Goal: Task Accomplishment & Management: Use online tool/utility

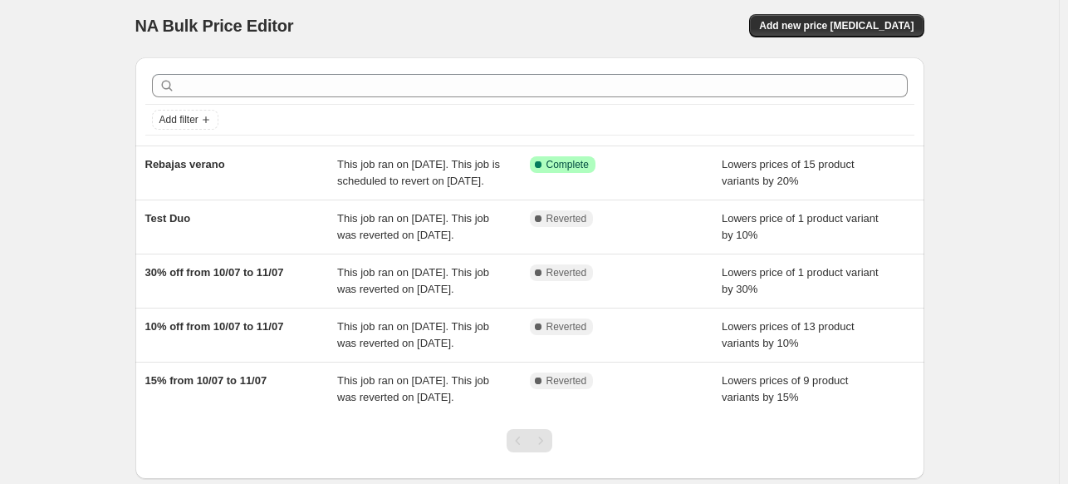
scroll to position [7, 0]
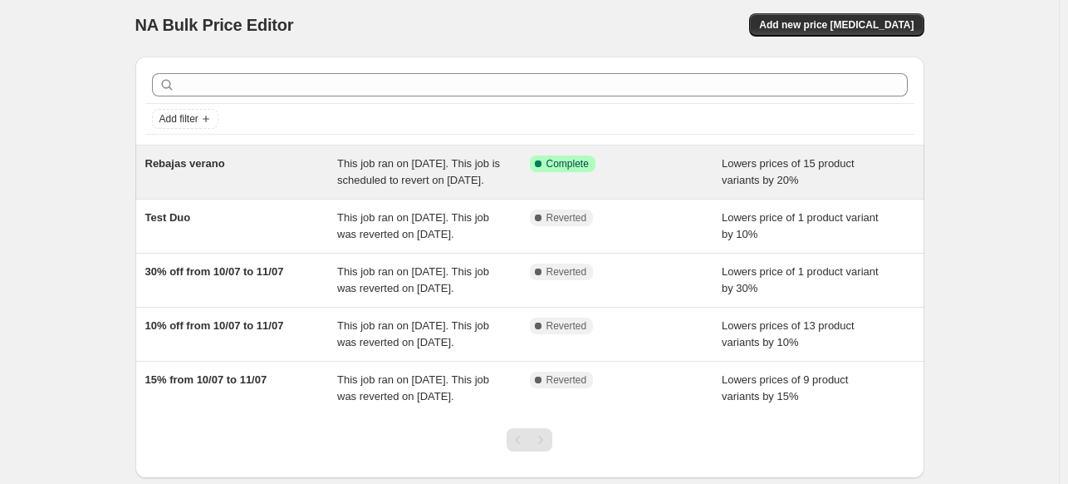
click at [419, 169] on span "This job ran on [DATE]. This job is scheduled to revert on [DATE]." at bounding box center [418, 171] width 163 height 29
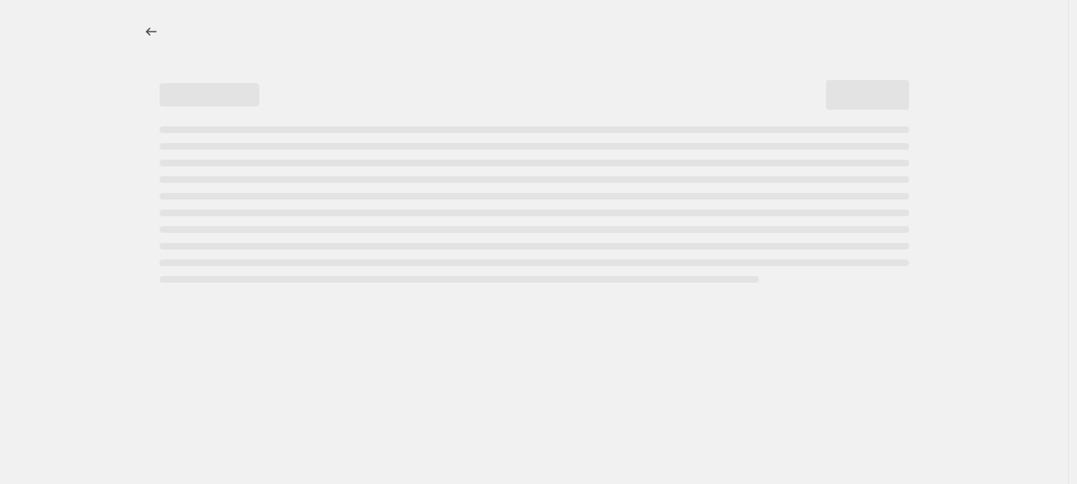
select select "percentage"
select select "no_change"
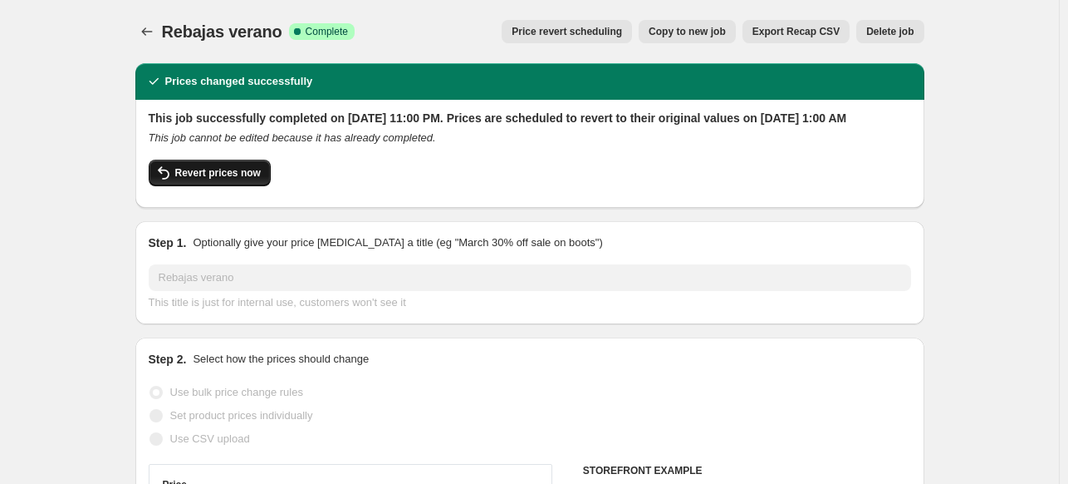
click at [181, 186] on button "Revert prices now" at bounding box center [210, 173] width 122 height 27
checkbox input "false"
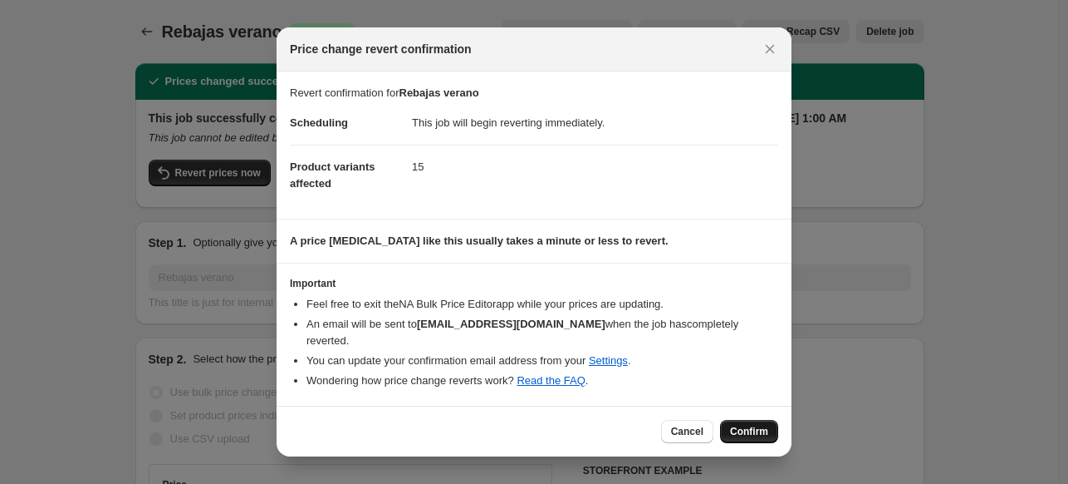
click at [744, 431] on button "Confirm" at bounding box center [749, 431] width 58 height 23
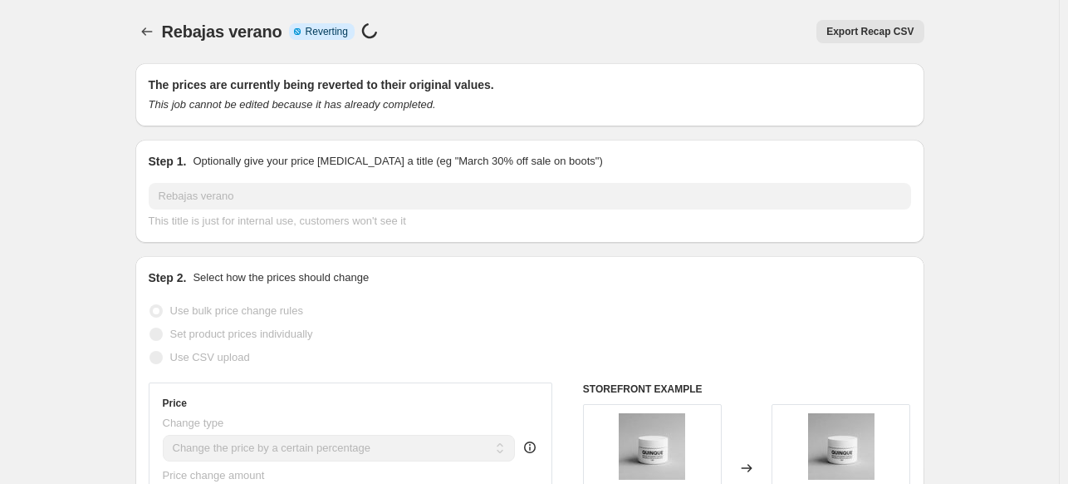
select select "percentage"
select select "no_change"
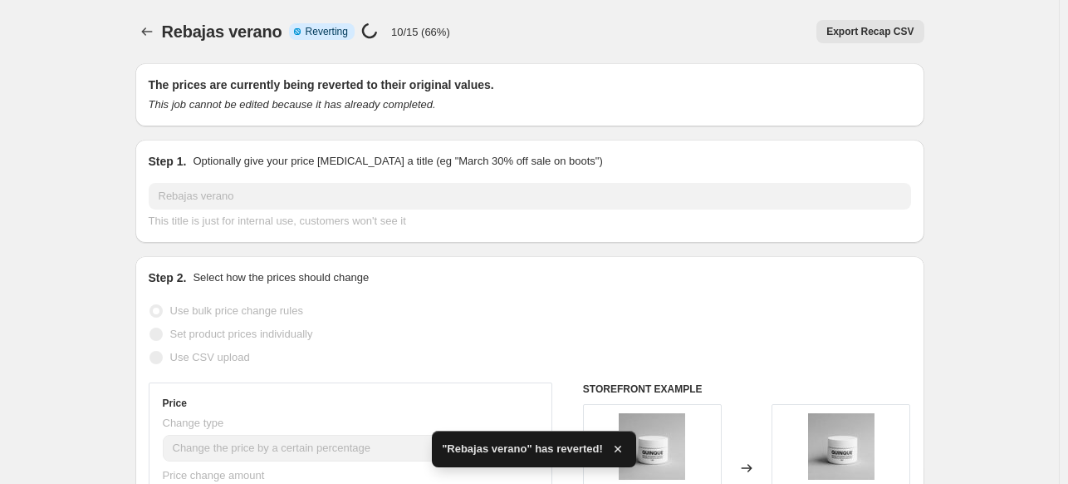
checkbox input "true"
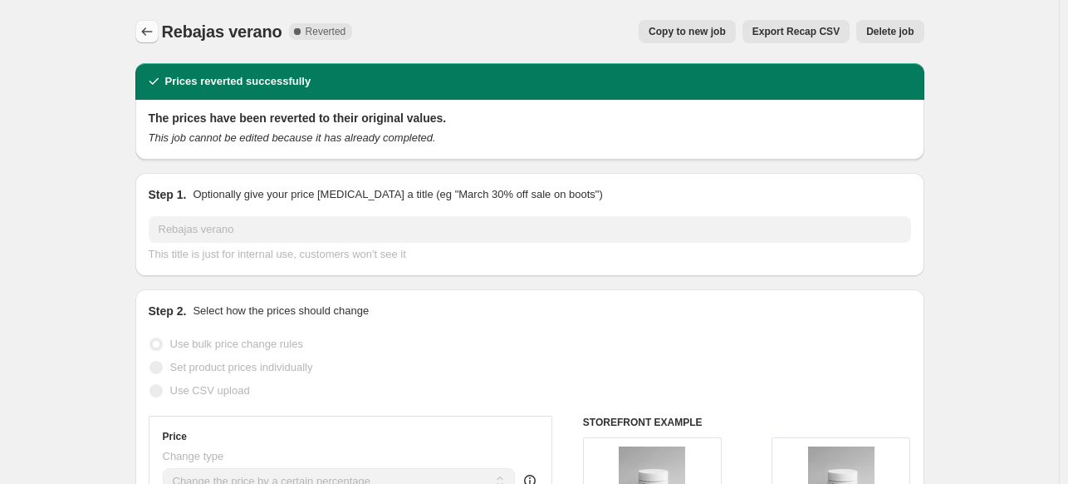
click at [146, 33] on icon "Price change jobs" at bounding box center [147, 31] width 17 height 17
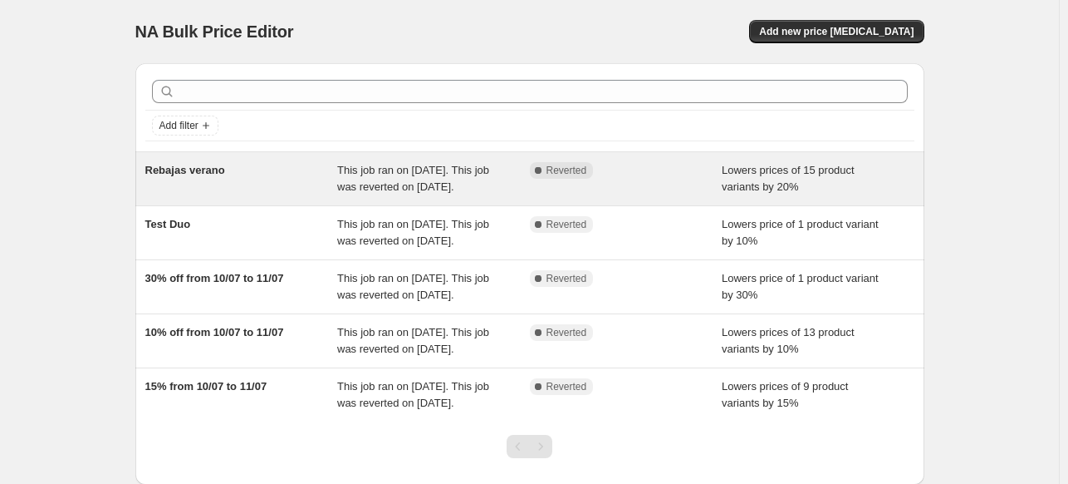
click at [855, 184] on div "Lowers prices of 15 product variants by 20%" at bounding box center [818, 178] width 193 height 33
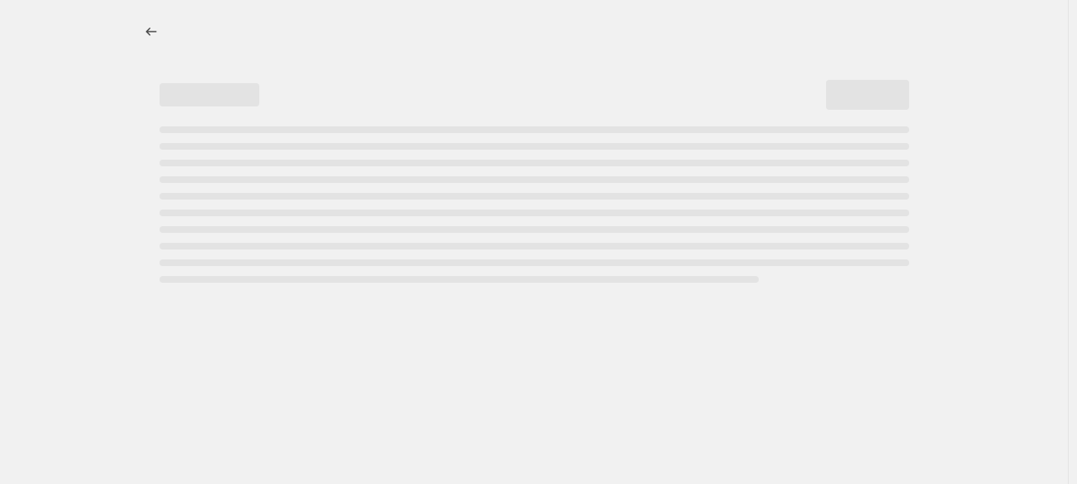
select select "percentage"
select select "no_change"
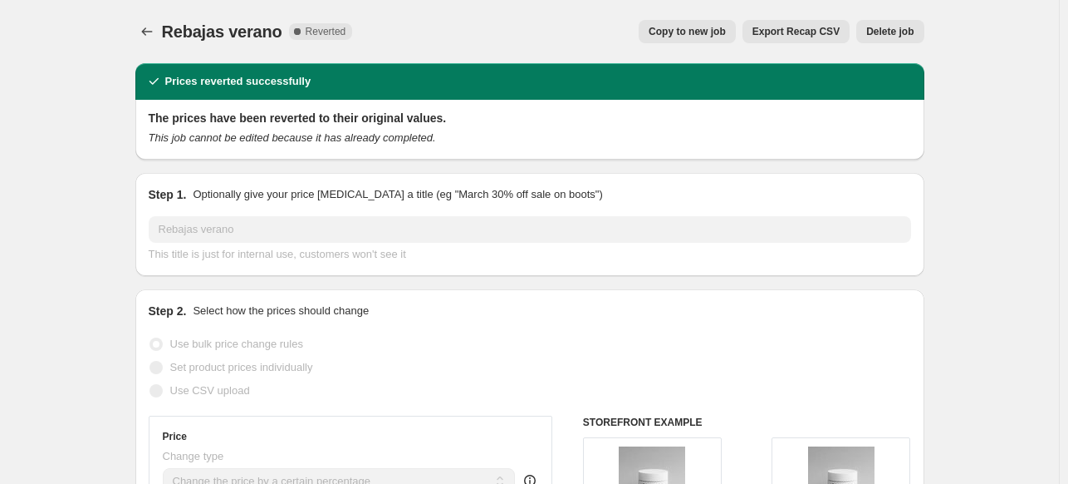
click at [704, 36] on span "Copy to new job" at bounding box center [687, 31] width 77 height 13
select select "percentage"
select select "no_change"
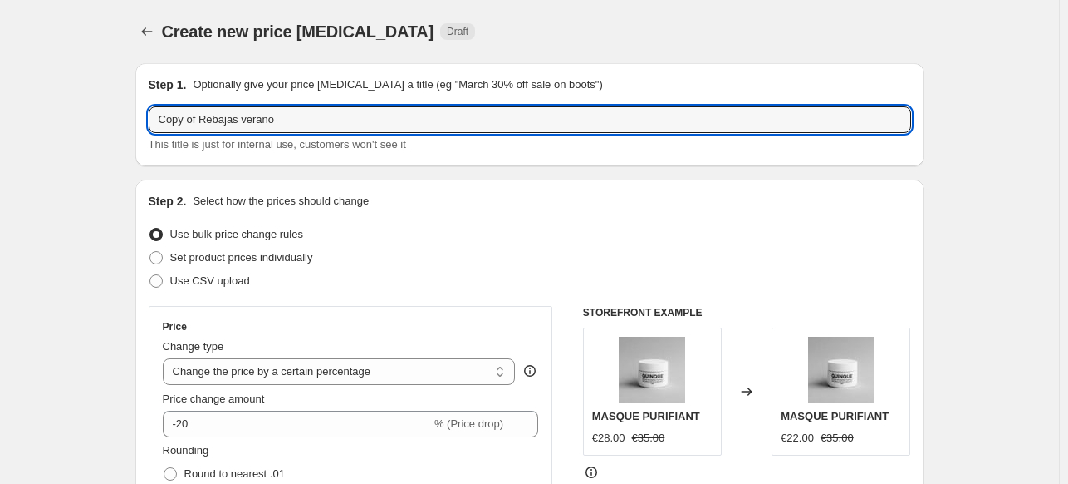
drag, startPoint x: 205, startPoint y: 121, endPoint x: 95, endPoint y: 120, distance: 110.5
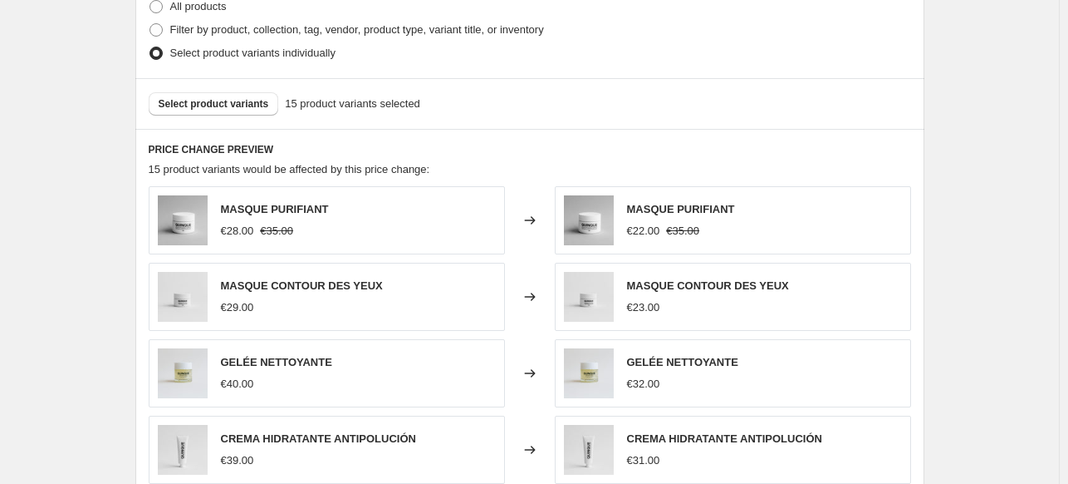
scroll to position [1319, 0]
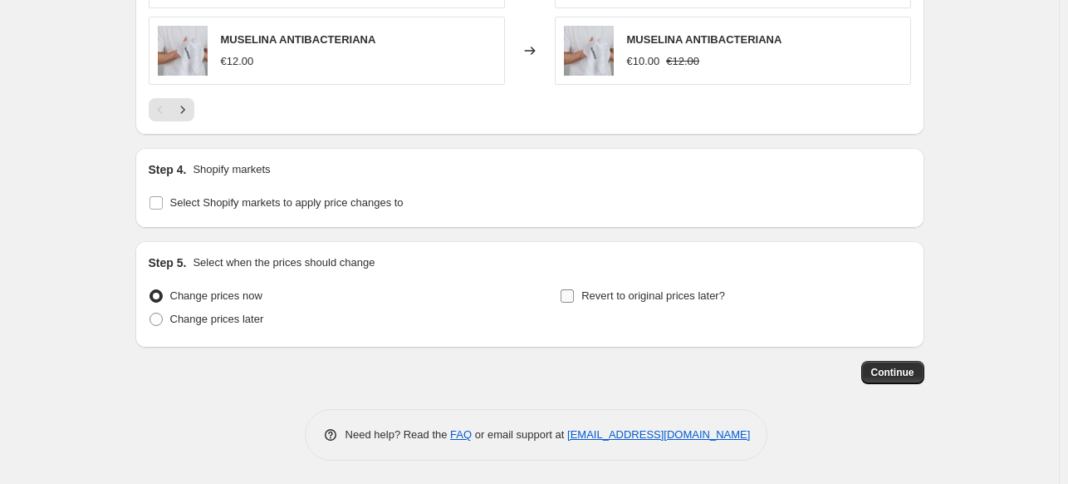
type input "Rebajas verano"
click at [654, 295] on span "Revert to original prices later?" at bounding box center [654, 295] width 144 height 12
click at [574, 295] on input "Revert to original prices later?" at bounding box center [567, 295] width 13 height 13
checkbox input "true"
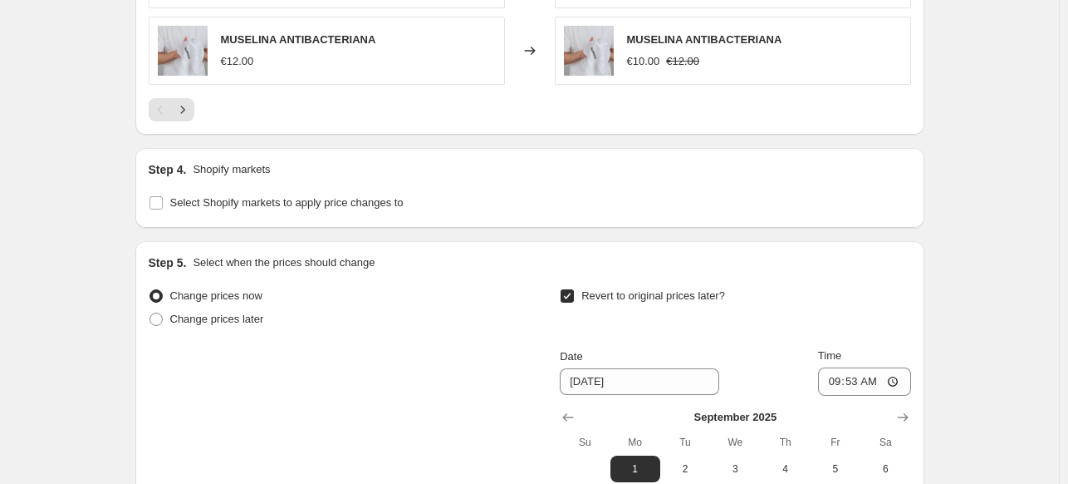
scroll to position [1603, 0]
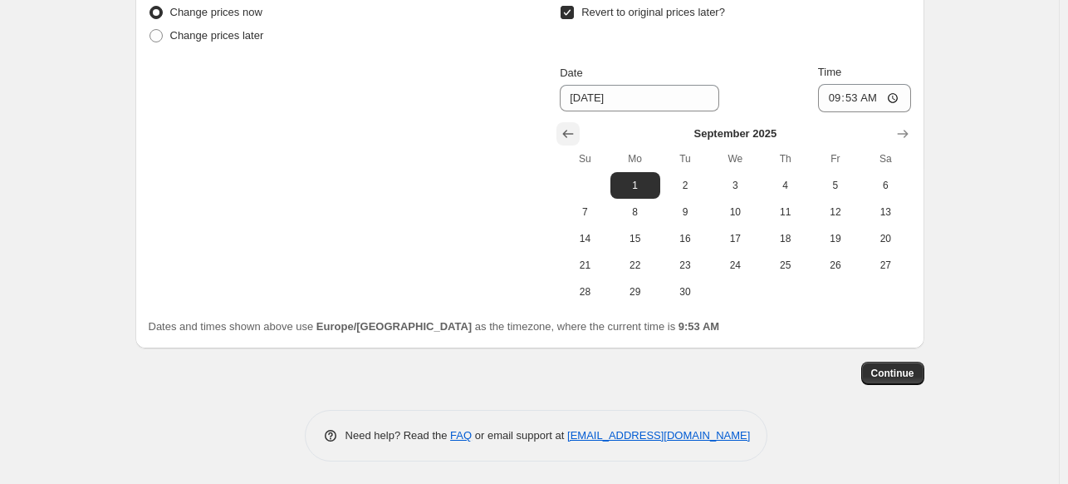
click at [577, 137] on icon "Show previous month, August 2025" at bounding box center [568, 133] width 17 height 17
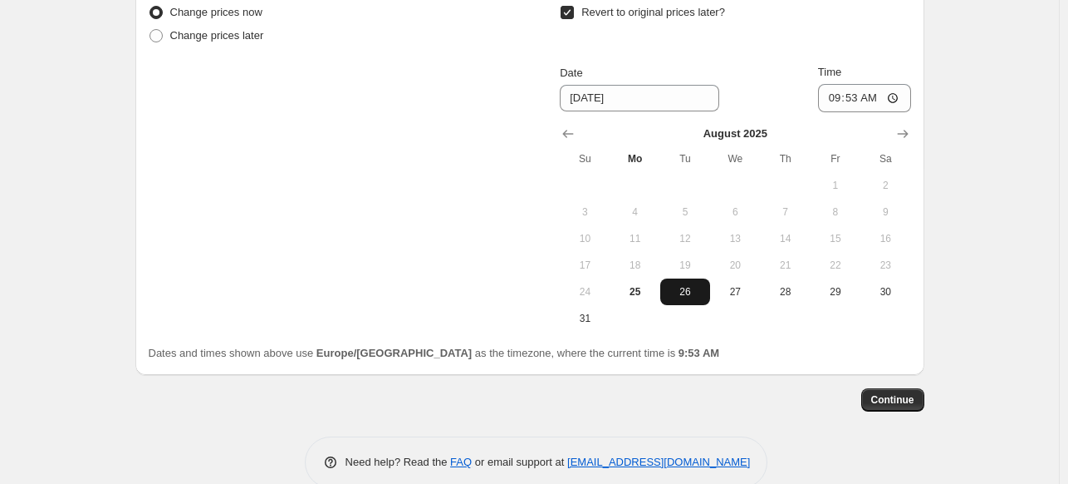
click at [675, 287] on span "26" at bounding box center [685, 291] width 37 height 13
type input "[DATE]"
click at [831, 100] on input "09:53" at bounding box center [864, 98] width 93 height 28
click at [850, 96] on input "01:53" at bounding box center [864, 98] width 93 height 28
type input "01:00"
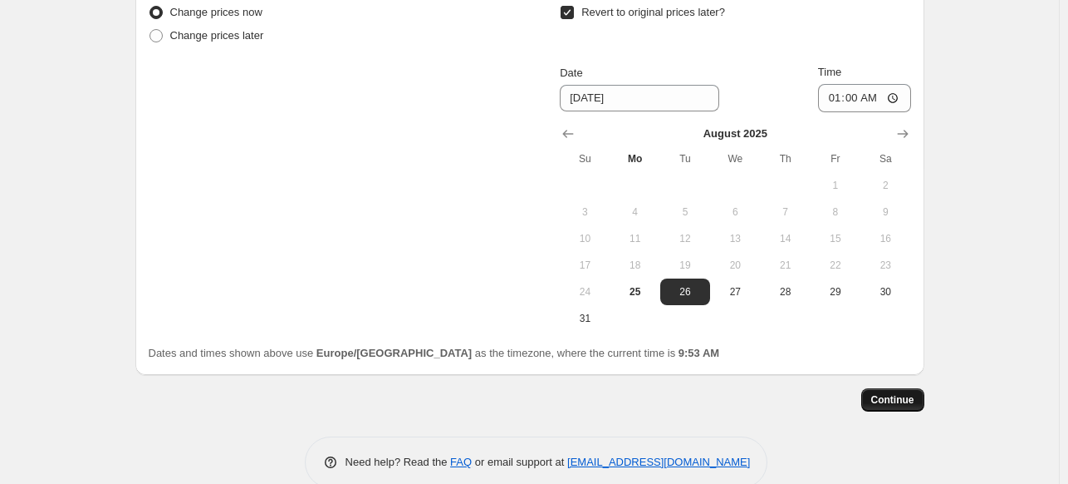
click at [888, 404] on span "Continue" at bounding box center [892, 399] width 43 height 13
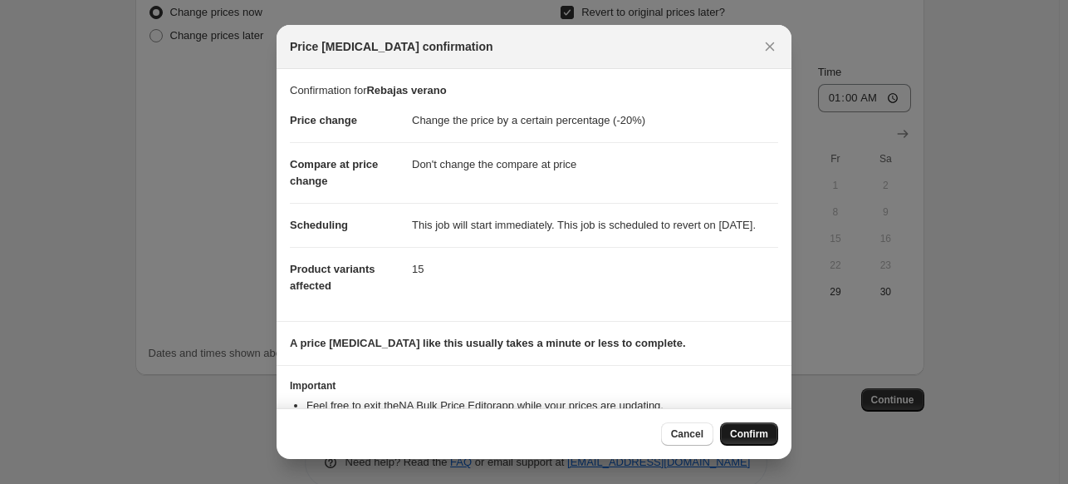
click at [736, 441] on button "Confirm" at bounding box center [749, 433] width 58 height 23
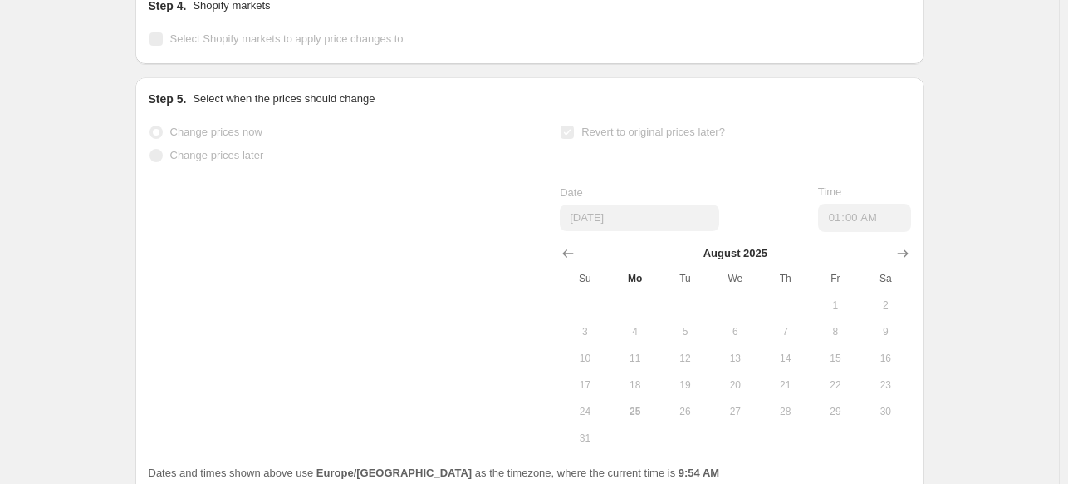
scroll to position [1646, 0]
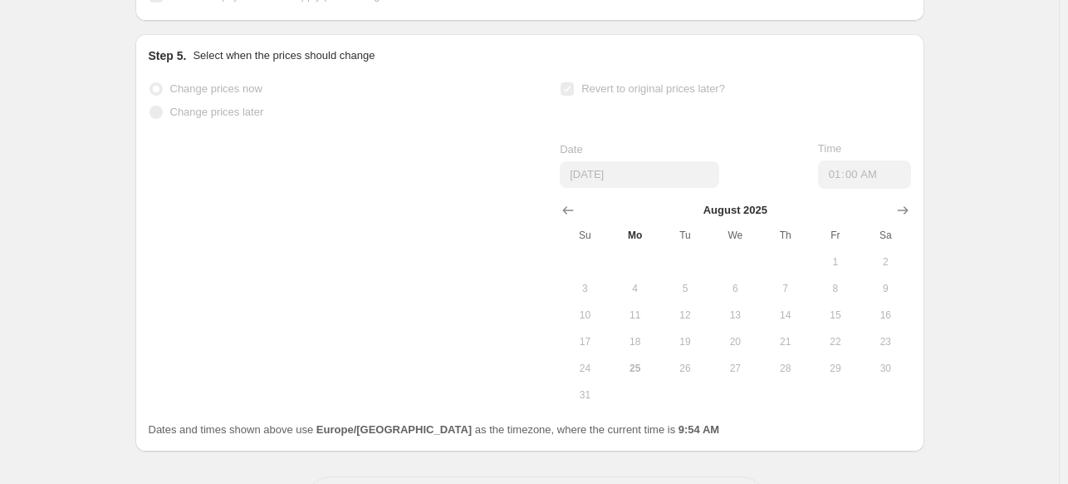
select select "percentage"
select select "no_change"
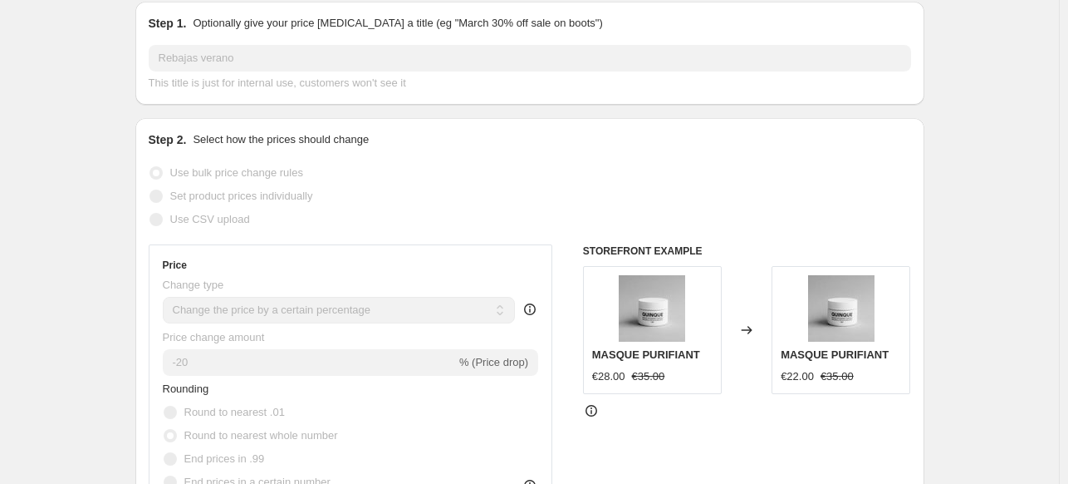
scroll to position [95, 0]
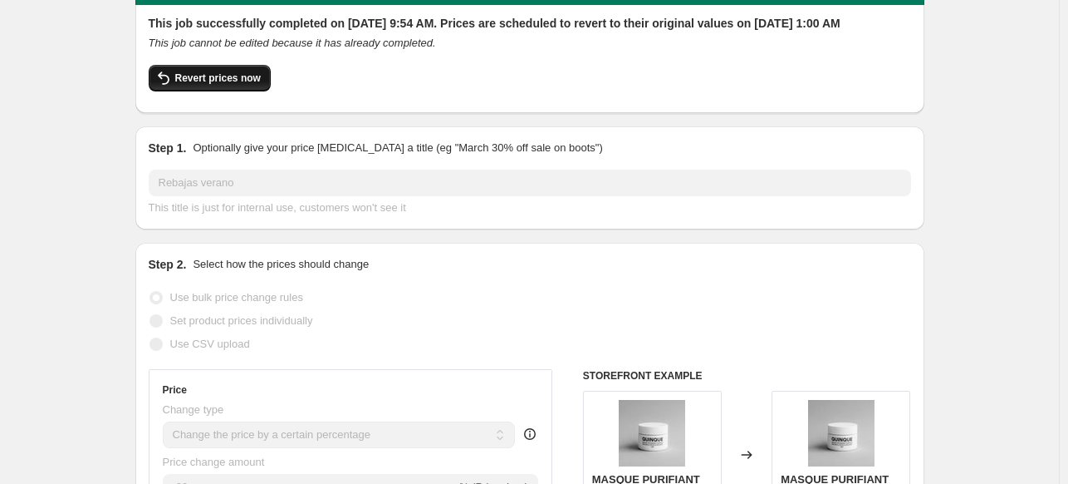
click at [215, 86] on button "Revert prices now" at bounding box center [210, 78] width 122 height 27
checkbox input "false"
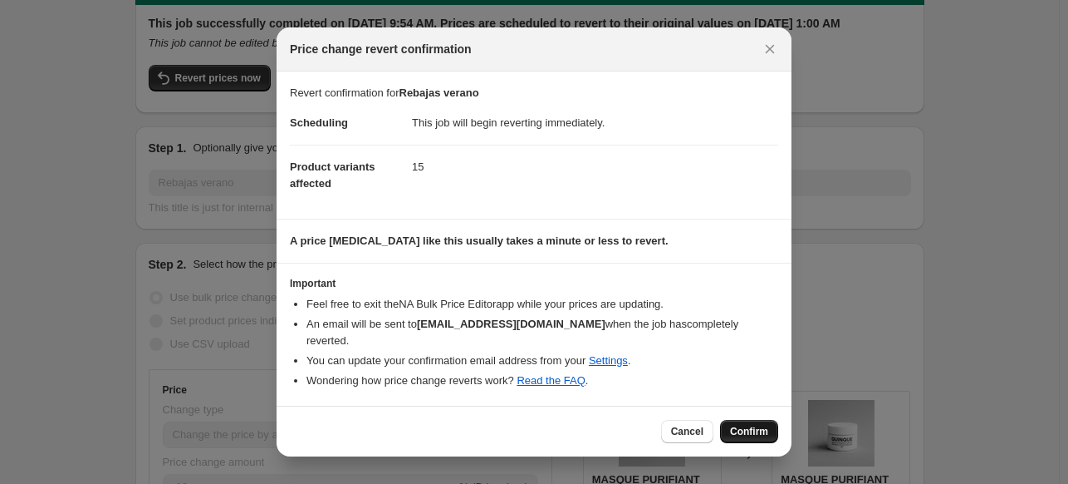
click at [761, 425] on span "Confirm" at bounding box center [749, 431] width 38 height 13
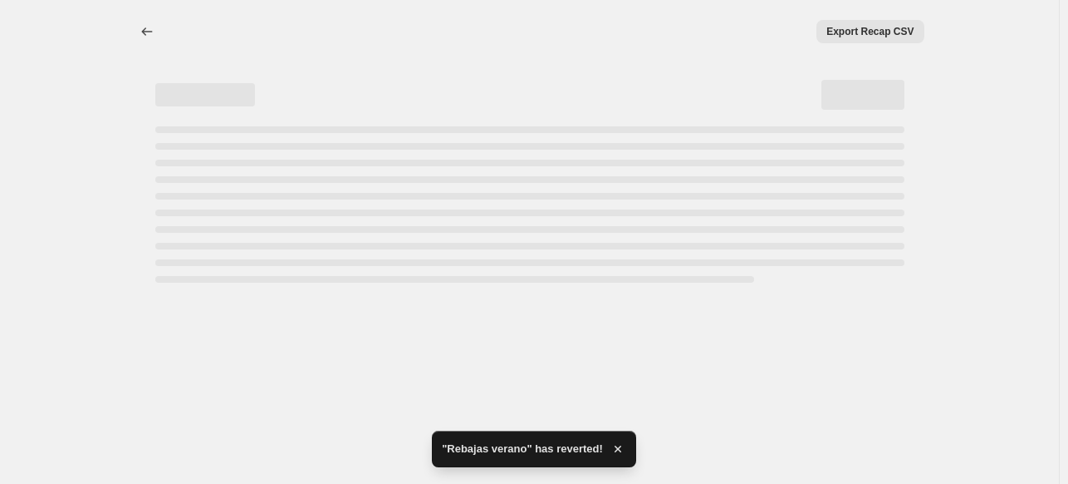
scroll to position [0, 0]
select select "percentage"
select select "no_change"
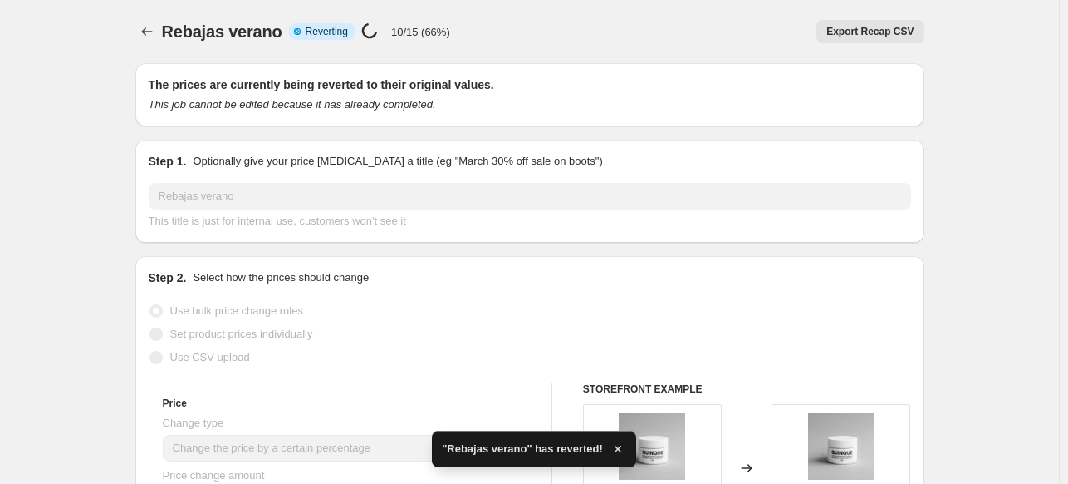
checkbox input "true"
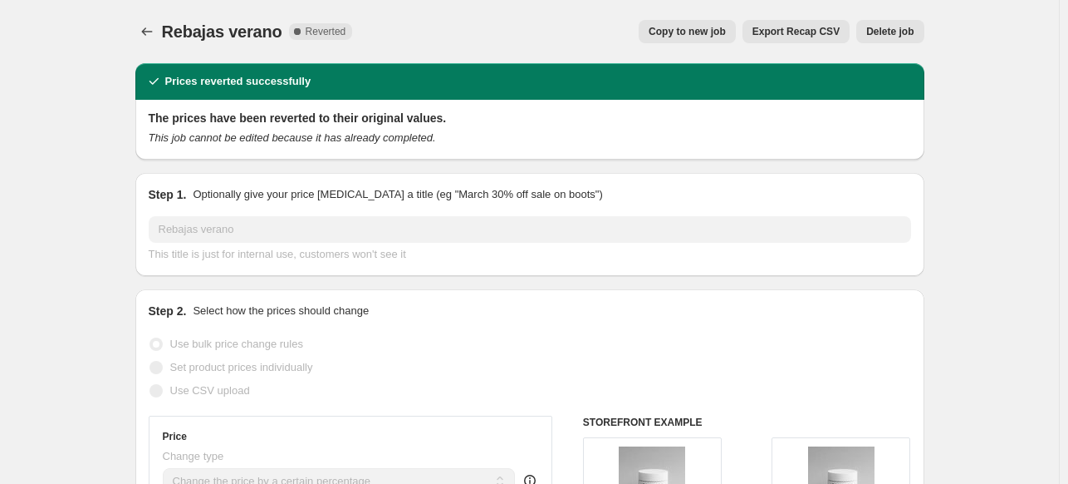
click at [690, 34] on span "Copy to new job" at bounding box center [687, 31] width 77 height 13
select select "percentage"
select select "no_change"
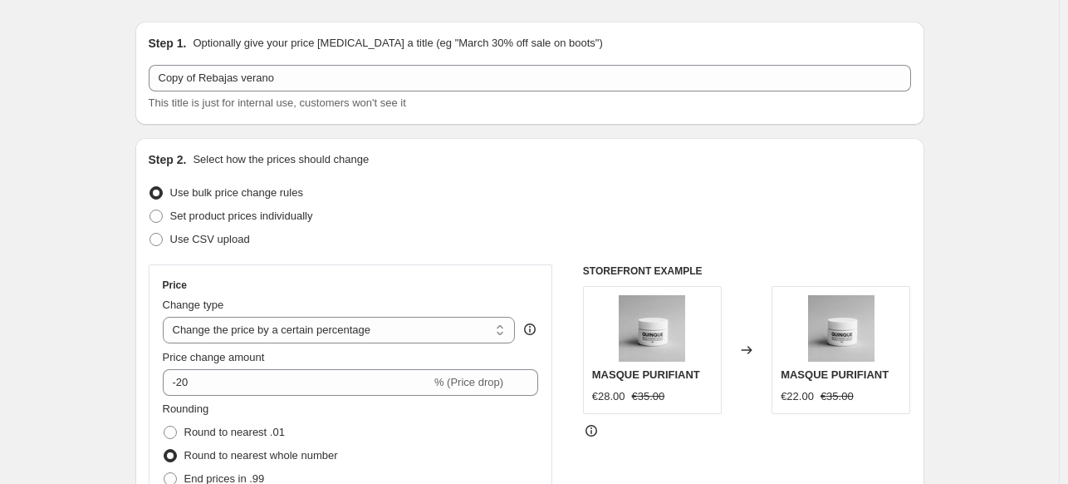
scroll to position [47, 0]
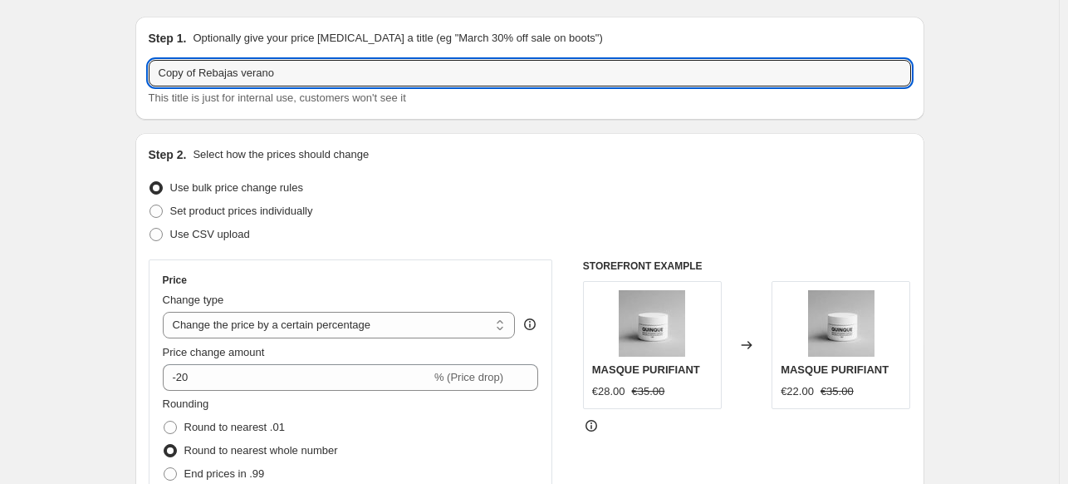
drag, startPoint x: 206, startPoint y: 69, endPoint x: 116, endPoint y: 69, distance: 89.7
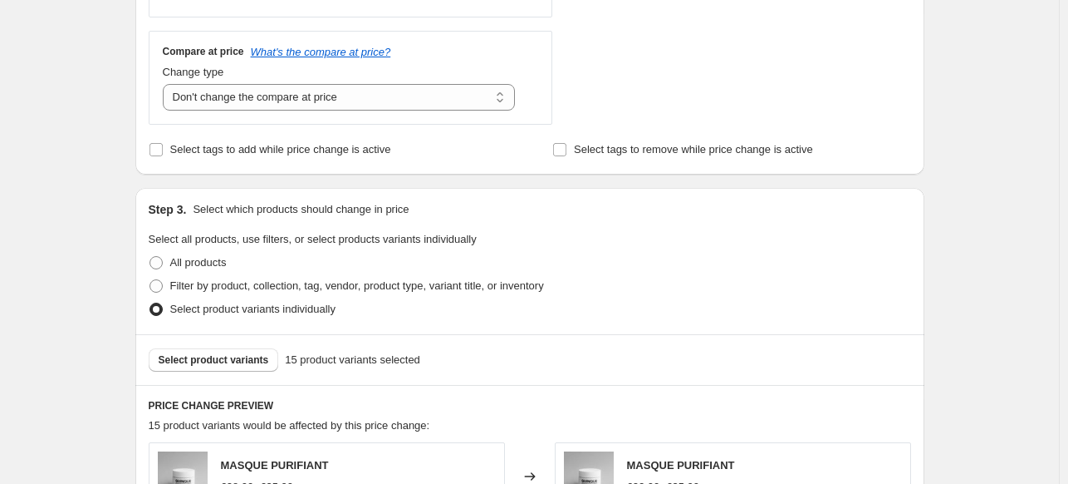
scroll to position [791, 0]
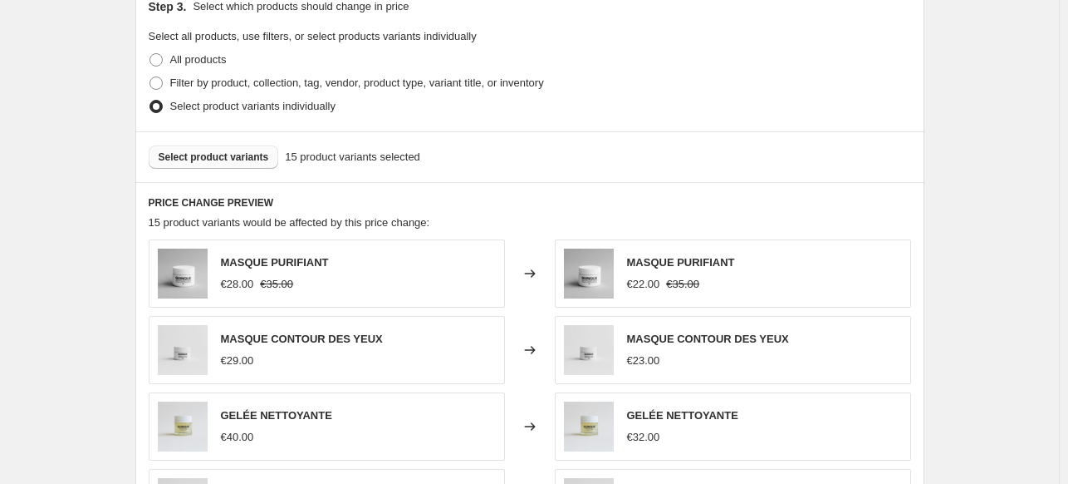
type input "Rebajas verano"
click at [251, 163] on button "Select product variants" at bounding box center [214, 156] width 130 height 23
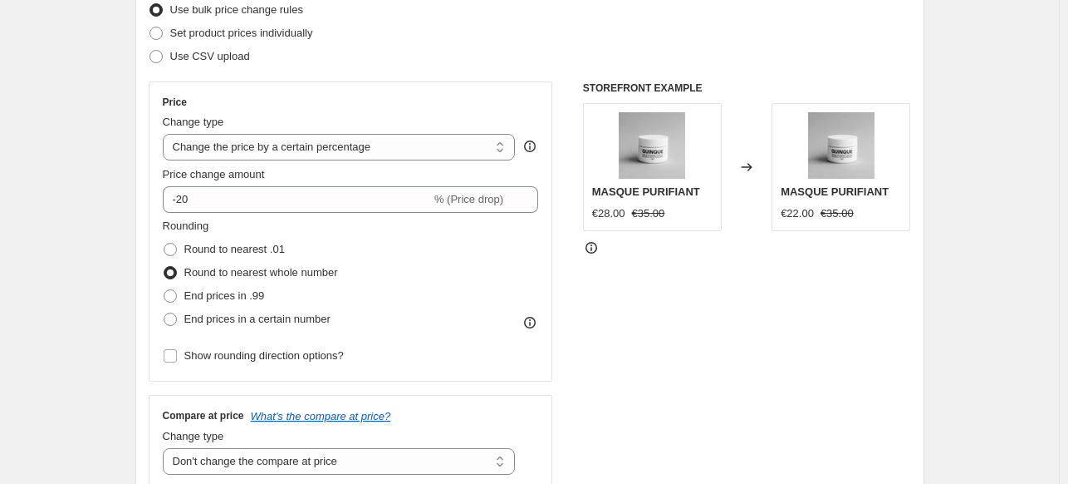
scroll to position [223, 0]
click at [590, 242] on icon at bounding box center [591, 249] width 17 height 17
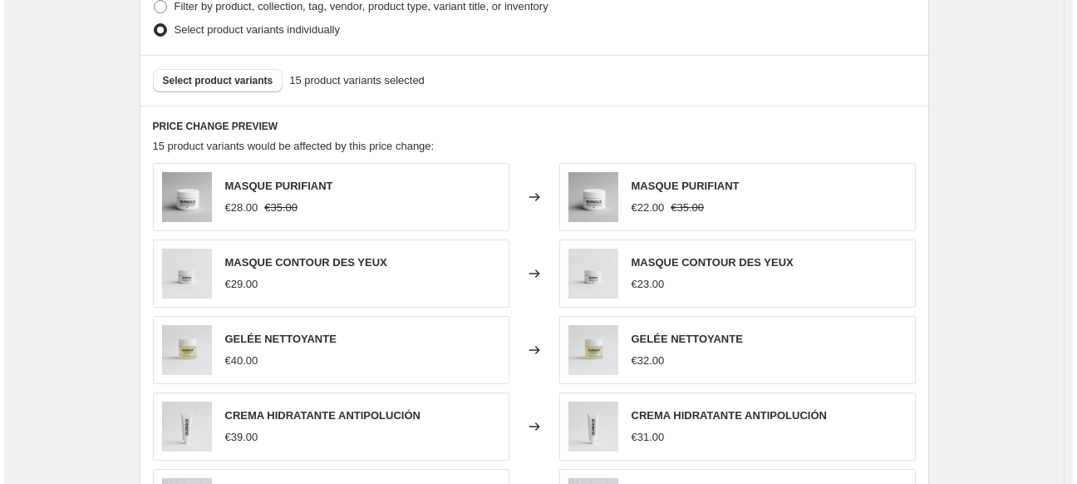
scroll to position [0, 0]
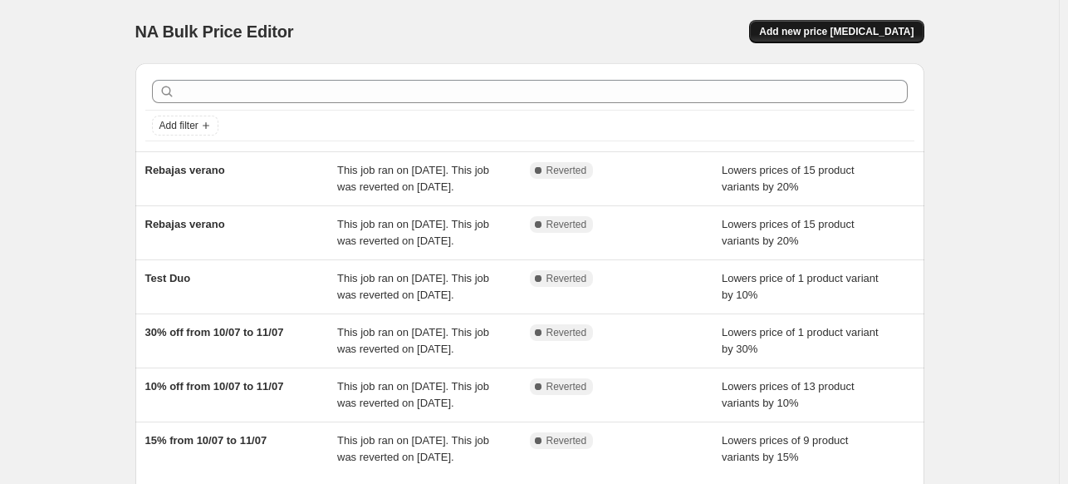
click at [830, 29] on span "Add new price [MEDICAL_DATA]" at bounding box center [836, 31] width 155 height 13
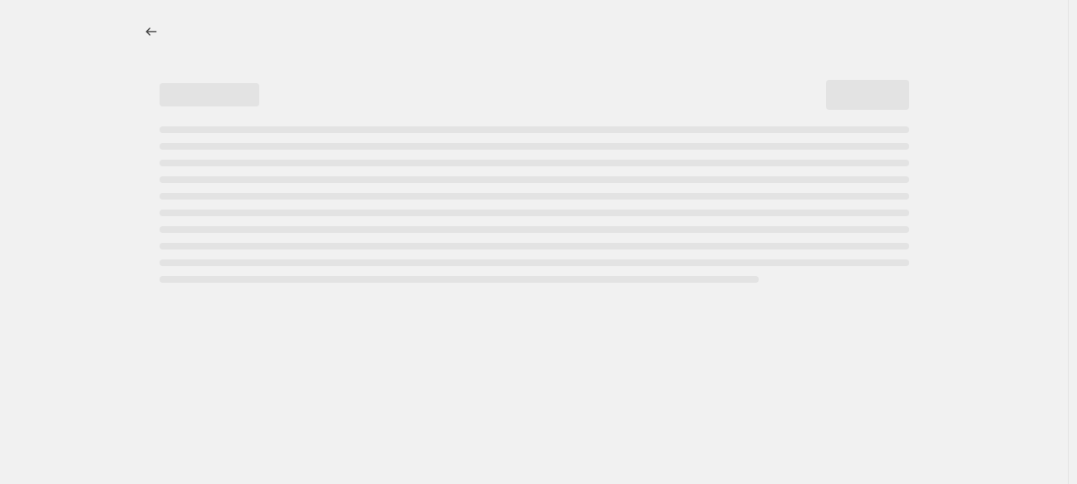
select select "percentage"
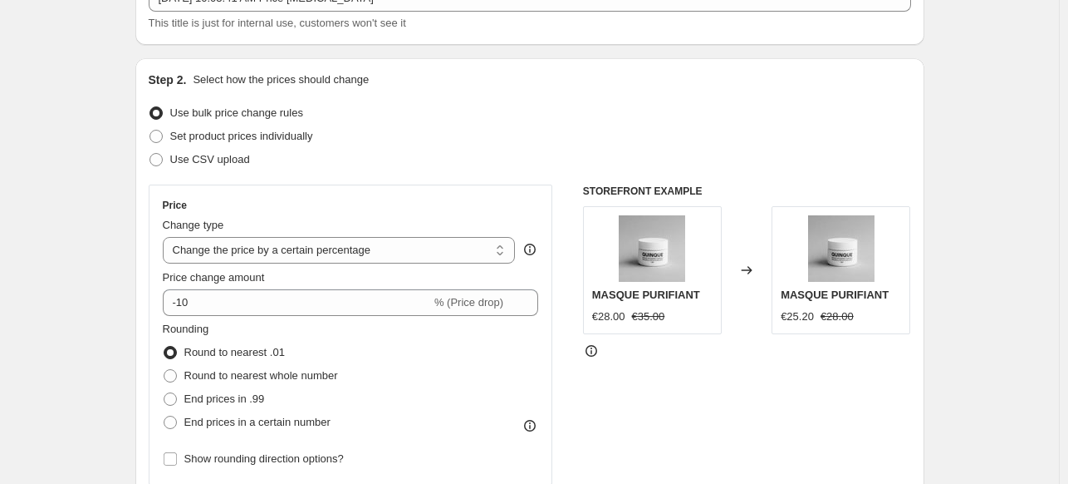
scroll to position [120, 0]
click at [251, 143] on span "Set product prices individually" at bounding box center [241, 137] width 143 height 12
click at [150, 132] on input "Set product prices individually" at bounding box center [150, 131] width 1 height 1
radio input "true"
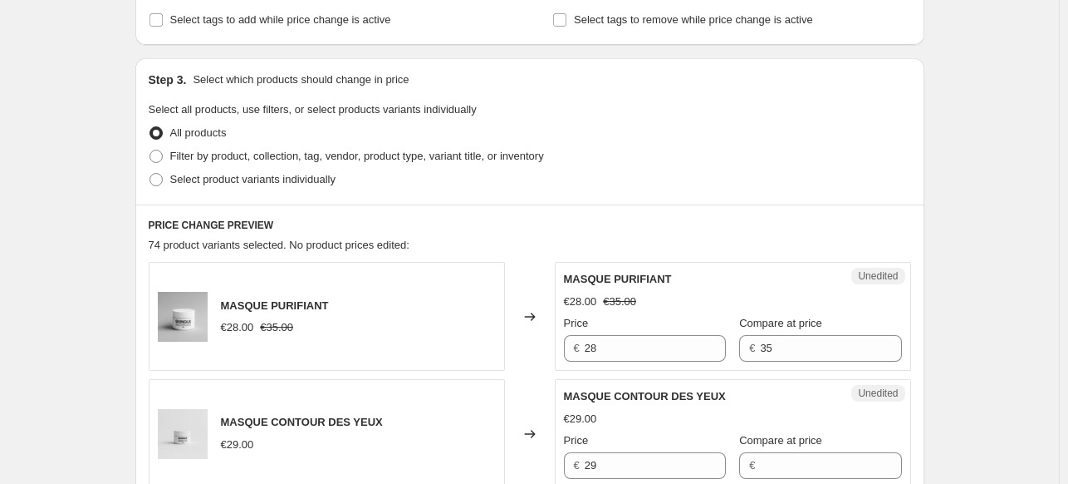
scroll to position [161, 0]
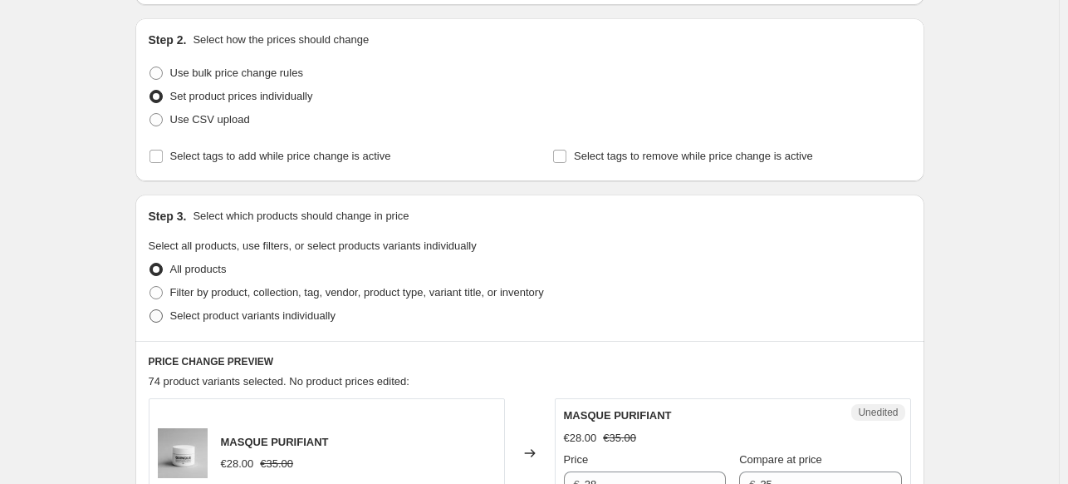
click at [184, 312] on span "Select product variants individually" at bounding box center [252, 315] width 165 height 12
click at [150, 310] on input "Select product variants individually" at bounding box center [150, 309] width 1 height 1
radio input "true"
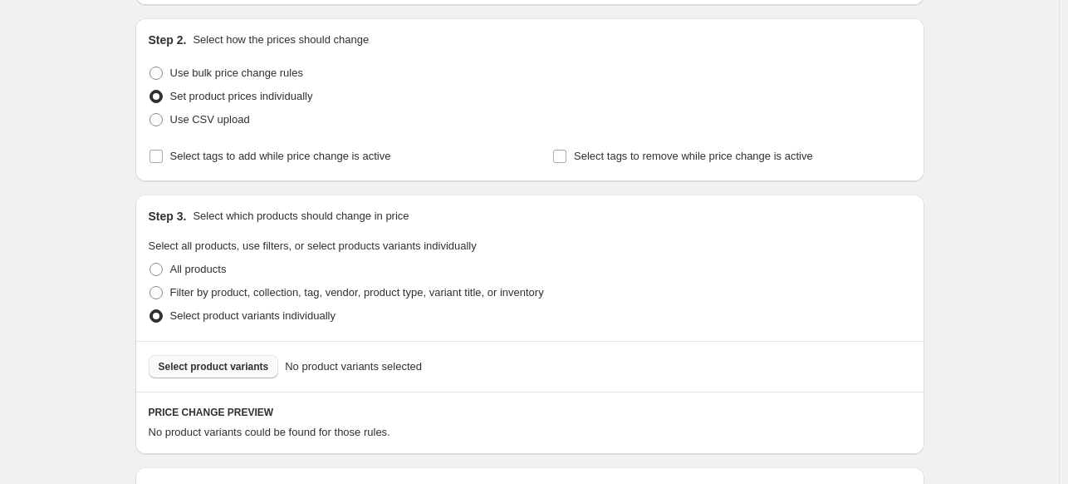
click at [194, 363] on span "Select product variants" at bounding box center [214, 366] width 110 height 13
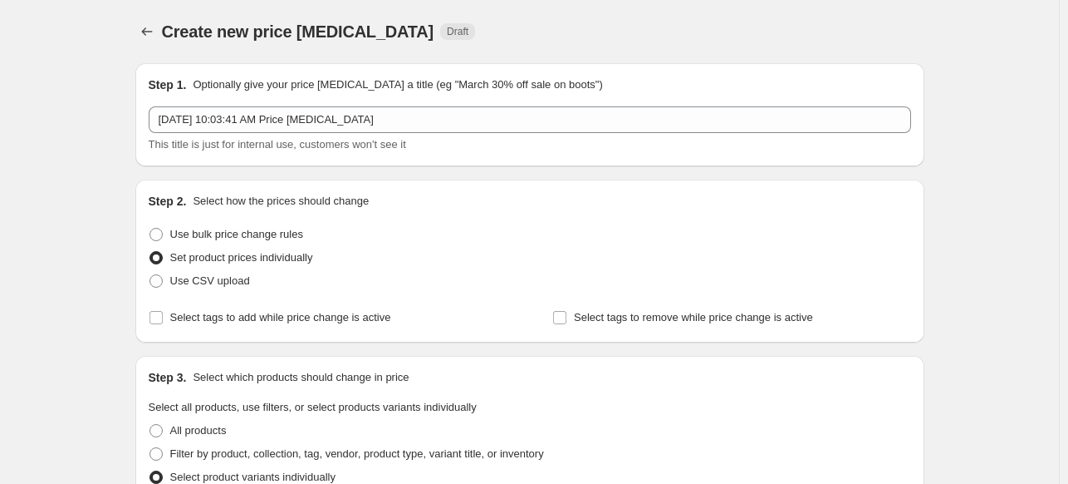
scroll to position [38, 0]
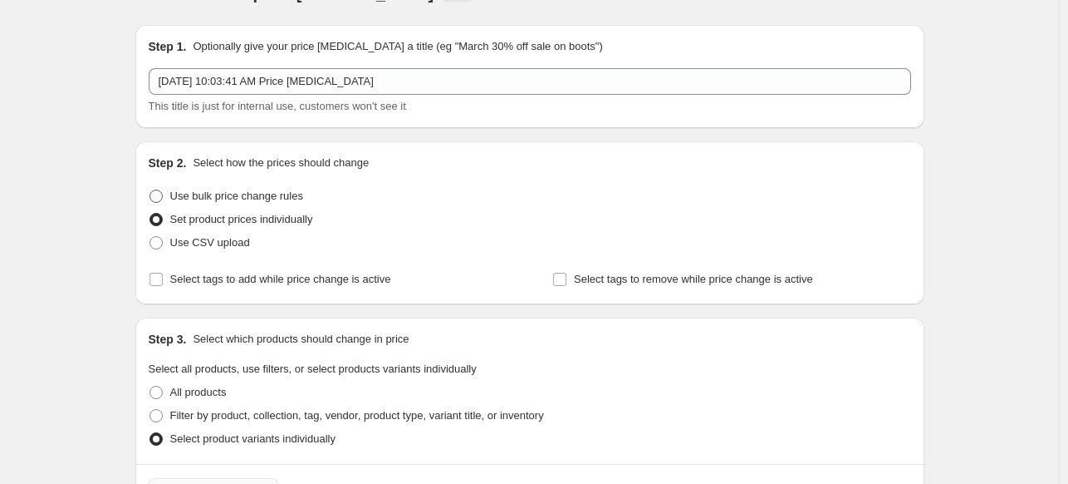
click at [286, 194] on span "Use bulk price change rules" at bounding box center [236, 195] width 133 height 12
click at [150, 190] on input "Use bulk price change rules" at bounding box center [150, 189] width 1 height 1
radio input "true"
select select "percentage"
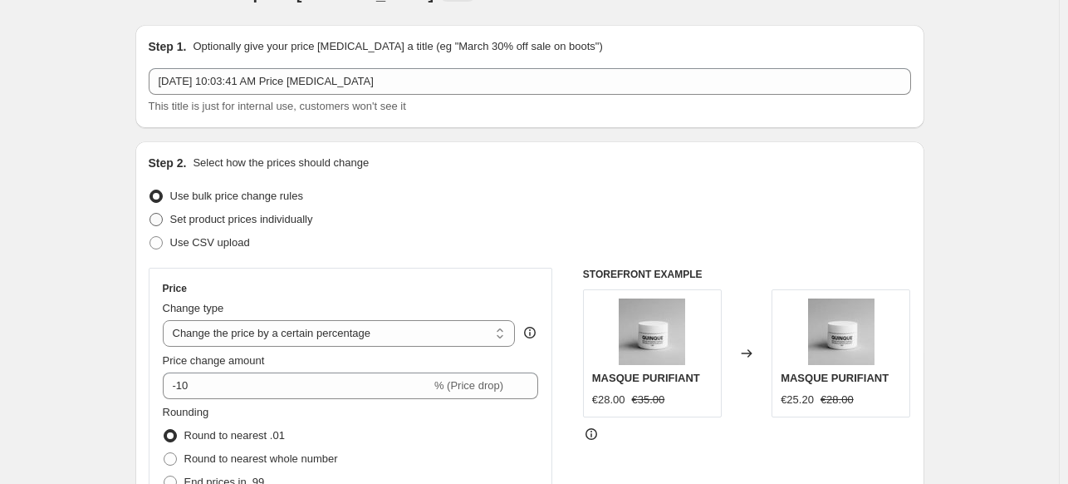
click at [246, 222] on span "Set product prices individually" at bounding box center [241, 219] width 143 height 12
click at [150, 214] on input "Set product prices individually" at bounding box center [150, 213] width 1 height 1
radio input "true"
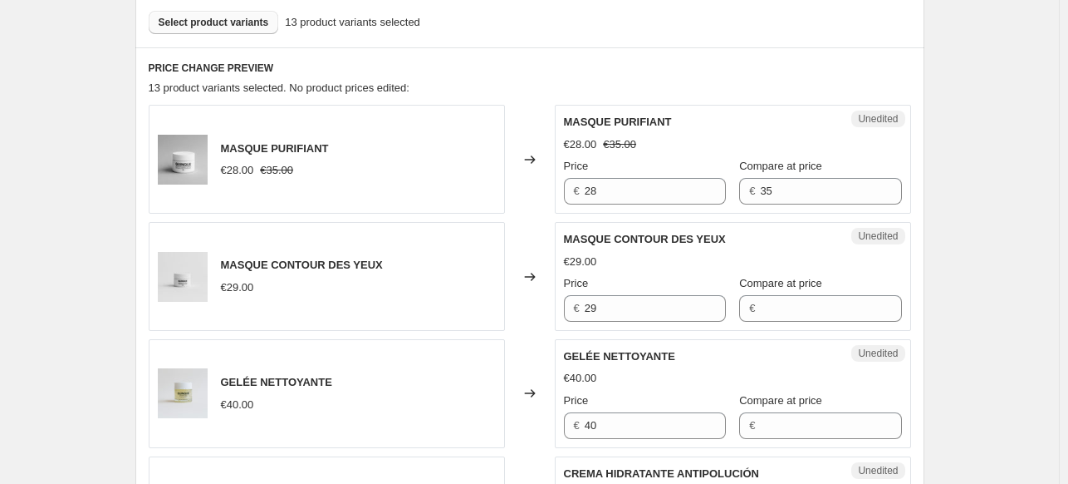
scroll to position [507, 0]
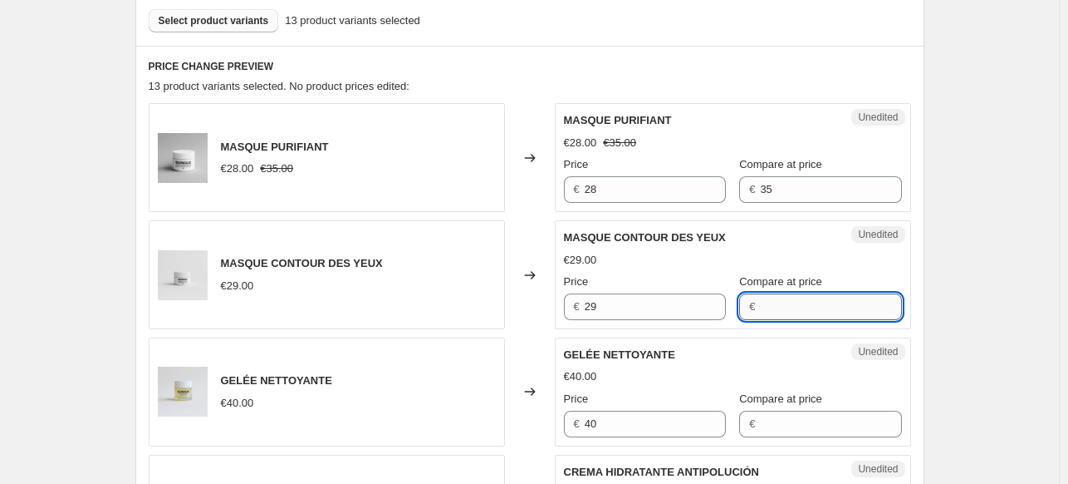
click at [777, 305] on input "Compare at price" at bounding box center [830, 306] width 141 height 27
type input "29"
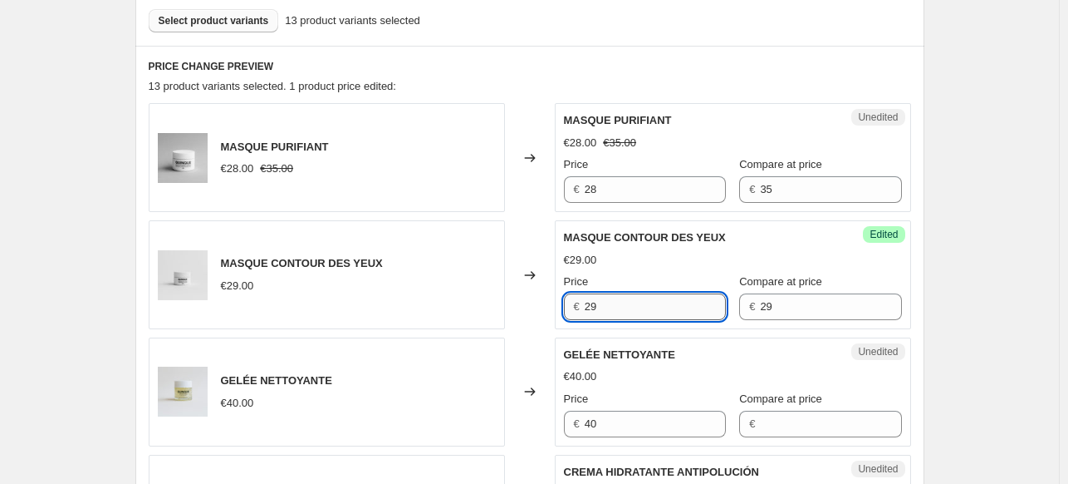
click at [649, 299] on input "29" at bounding box center [655, 306] width 141 height 27
click at [656, 306] on input "23,2" at bounding box center [655, 306] width 141 height 27
type input "23.2"
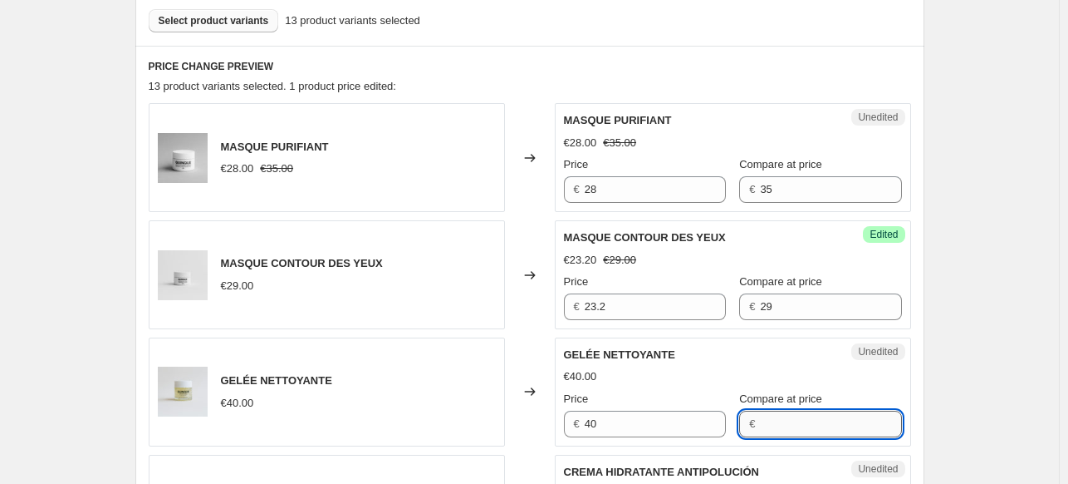
click at [778, 416] on input "Compare at price" at bounding box center [830, 423] width 141 height 27
type input "40"
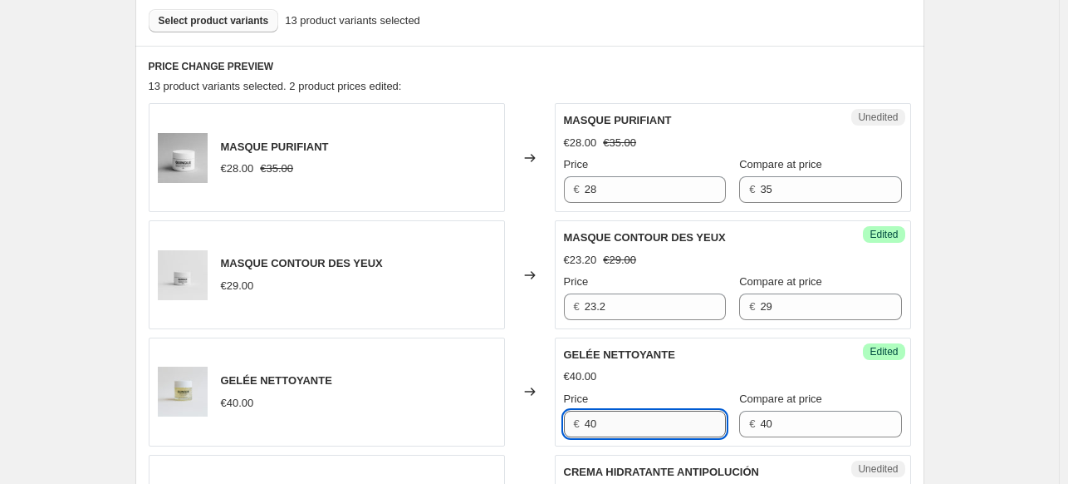
click at [609, 415] on input "40" at bounding box center [655, 423] width 141 height 27
type input "4"
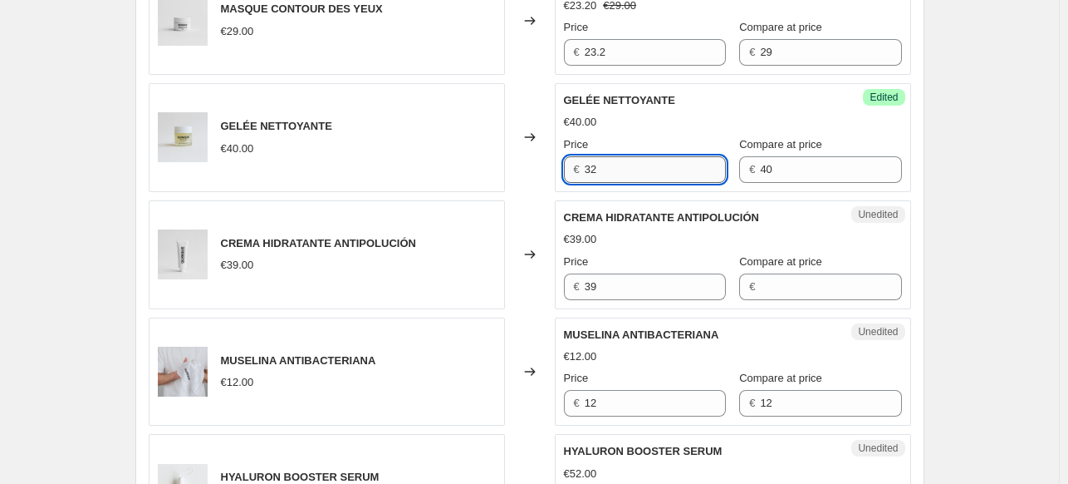
scroll to position [774, 0]
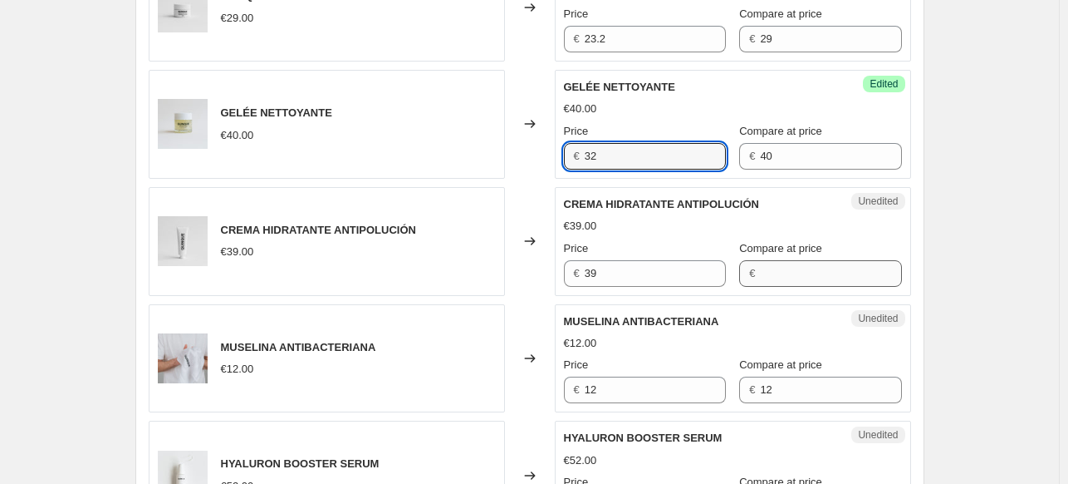
type input "32"
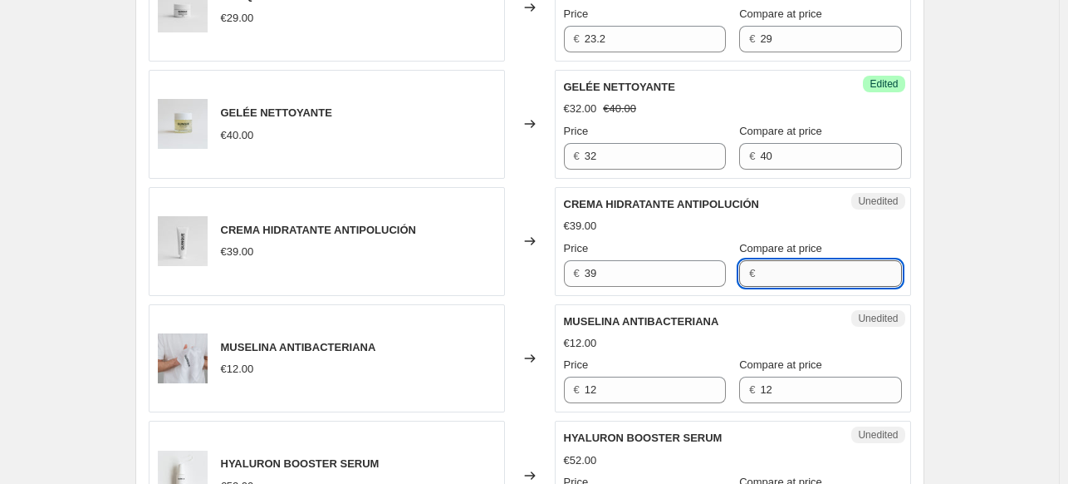
click at [768, 262] on input "Compare at price" at bounding box center [830, 273] width 141 height 27
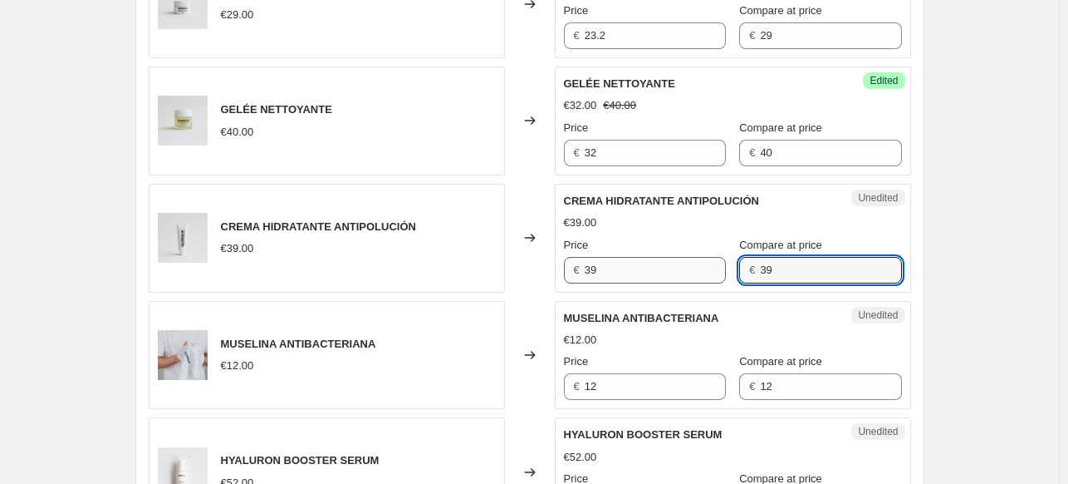
type input "39"
click at [670, 274] on input "39" at bounding box center [655, 270] width 141 height 27
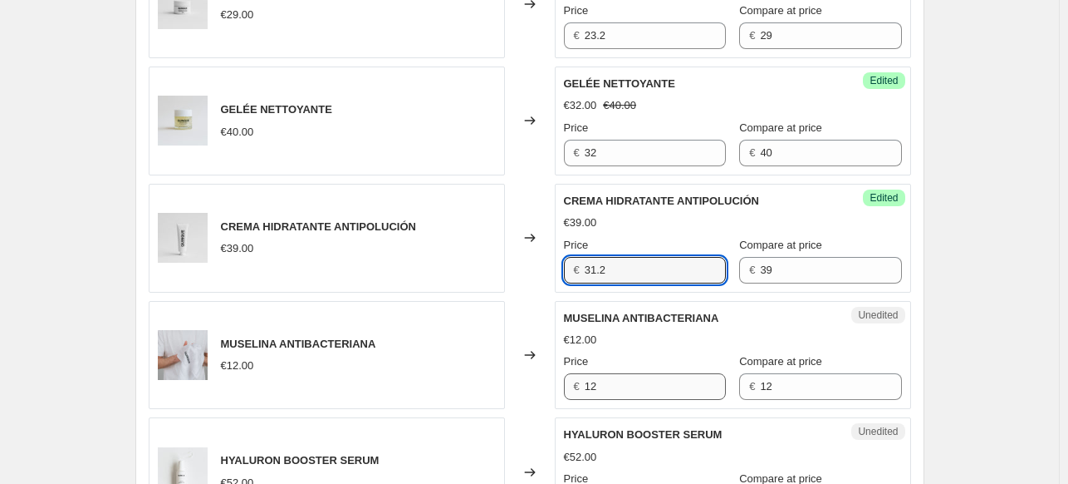
type input "31.2"
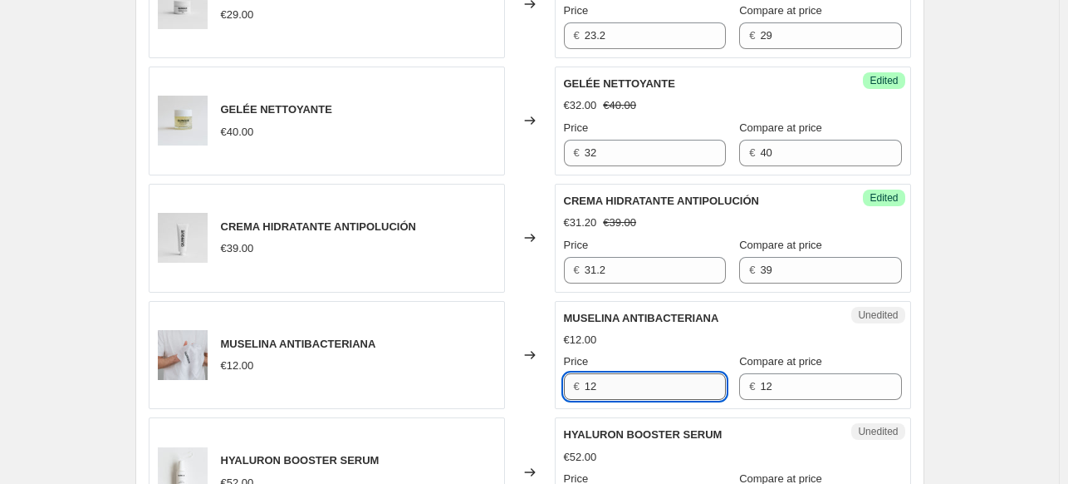
click at [641, 386] on input "12" at bounding box center [655, 386] width 141 height 27
type input "1"
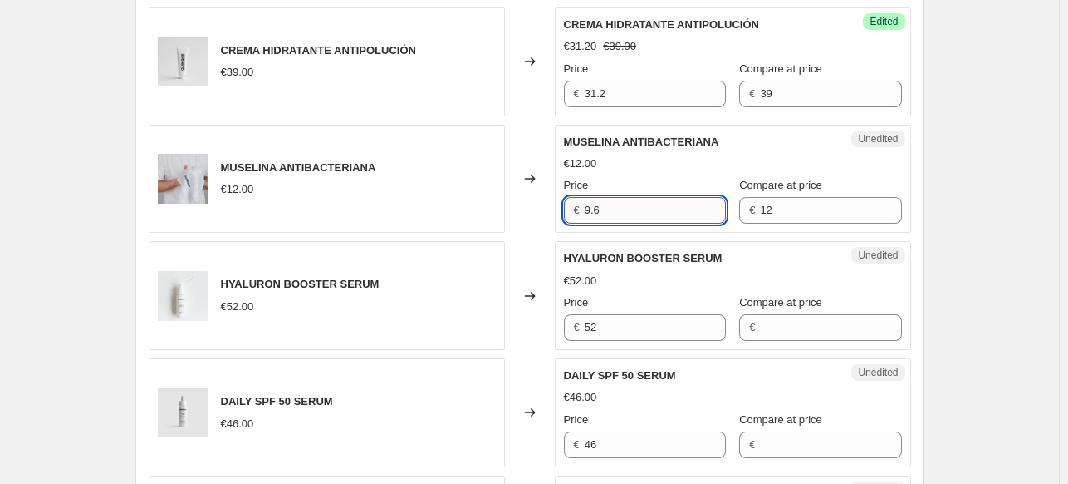
scroll to position [956, 0]
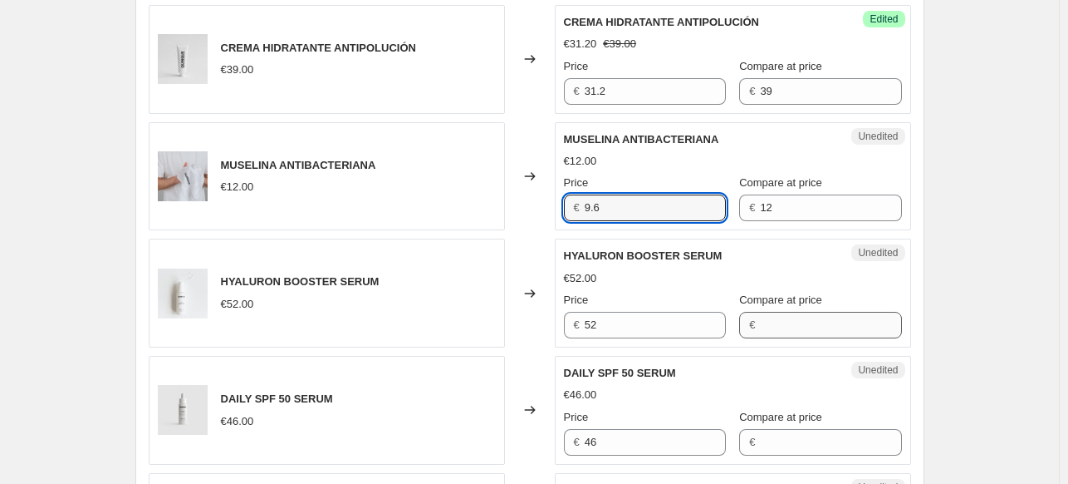
type input "9.6"
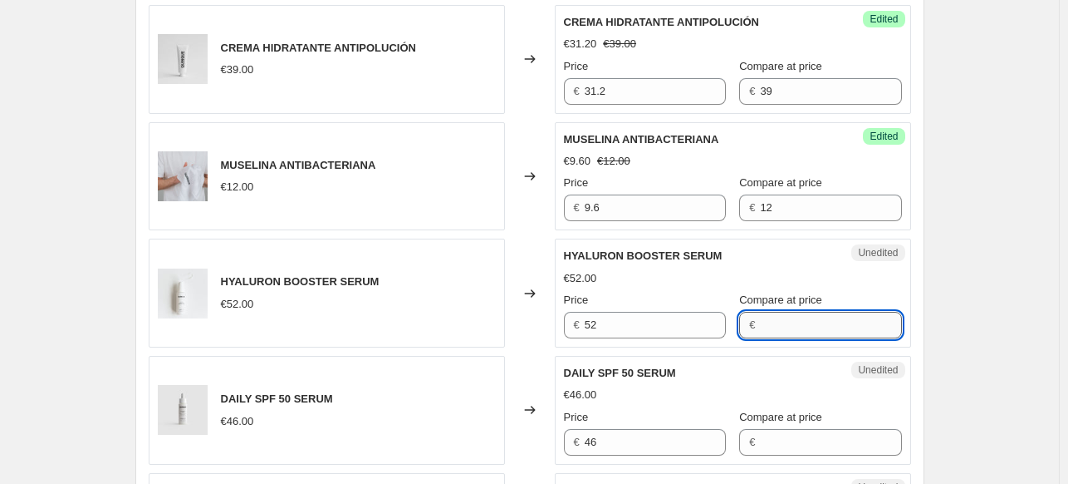
click at [768, 322] on input "Compare at price" at bounding box center [830, 325] width 141 height 27
type input "52"
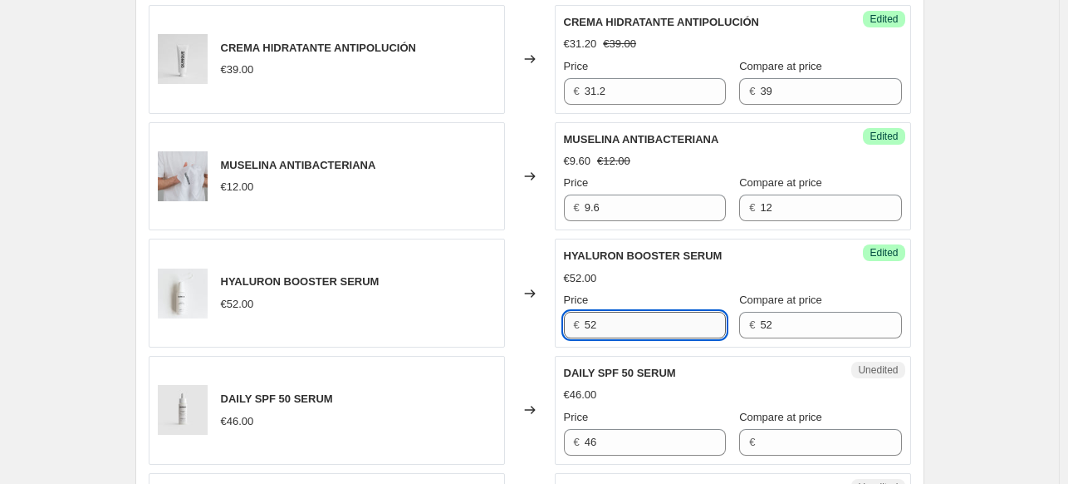
click at [661, 317] on input "52" at bounding box center [655, 325] width 141 height 27
type input "5"
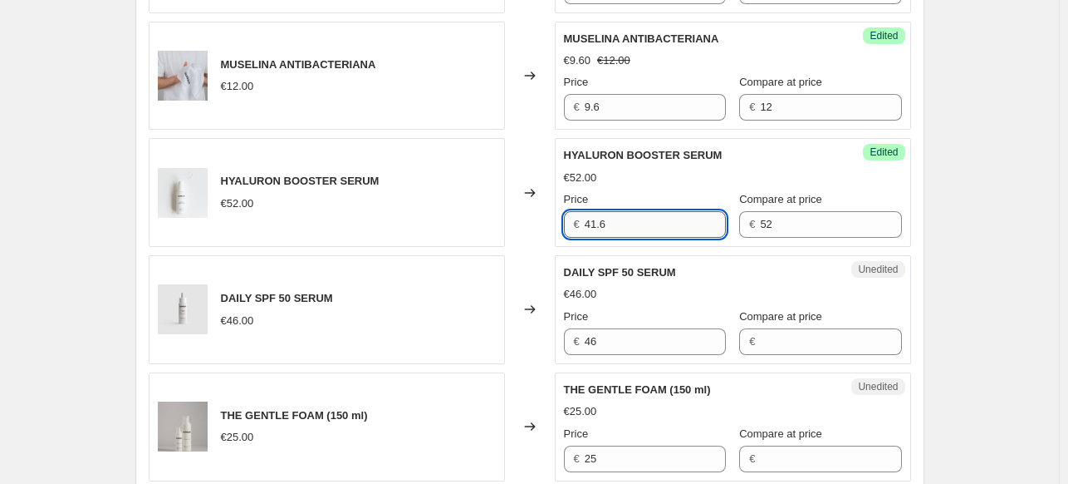
scroll to position [1058, 0]
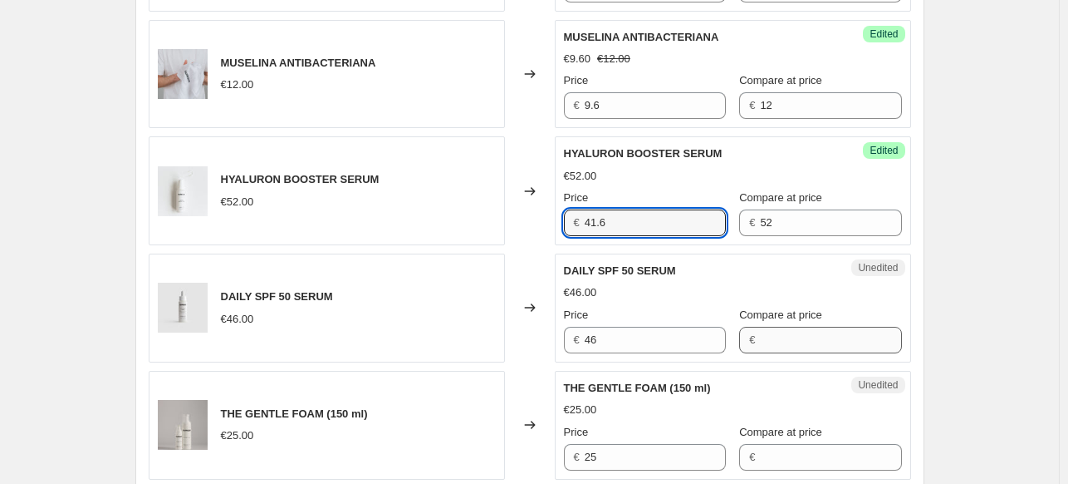
type input "41.6"
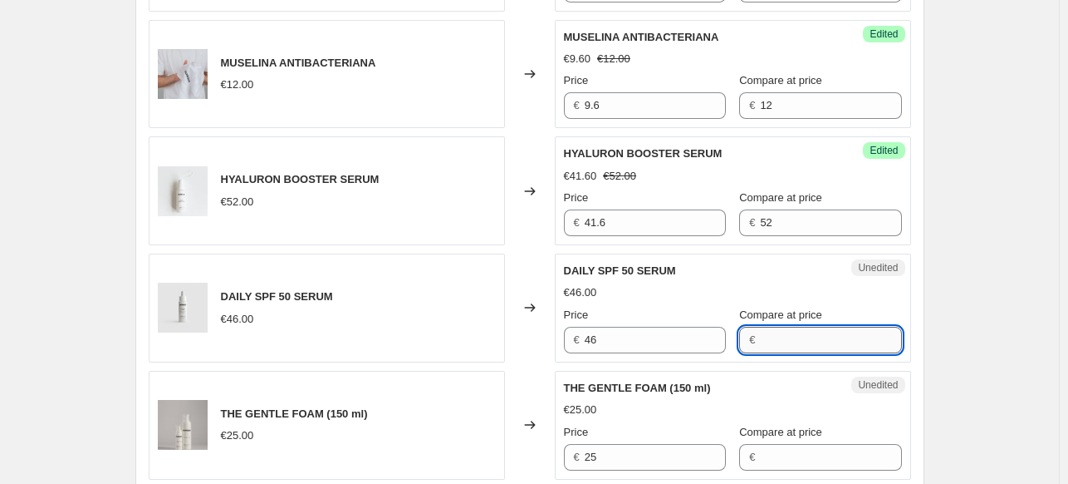
click at [781, 332] on input "Compare at price" at bounding box center [830, 339] width 141 height 27
type input "4"
type input "46"
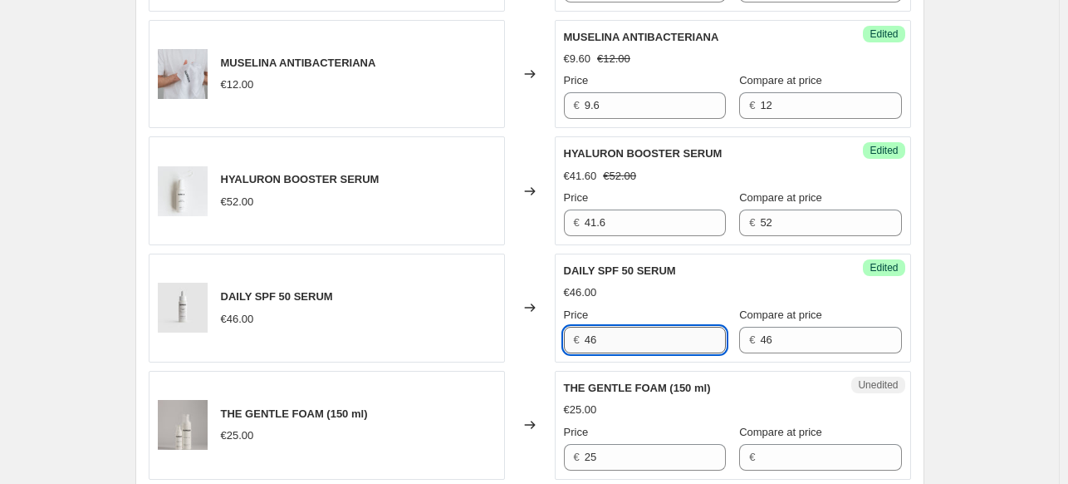
click at [644, 341] on input "46" at bounding box center [655, 339] width 141 height 27
type input "4"
type input "36.8"
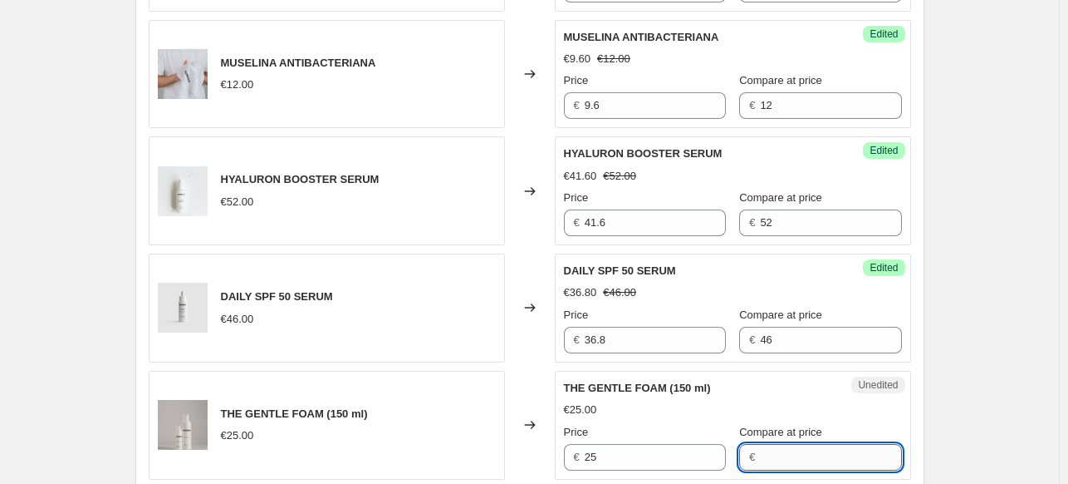
click at [764, 464] on input "Compare at price" at bounding box center [830, 457] width 141 height 27
type input "25"
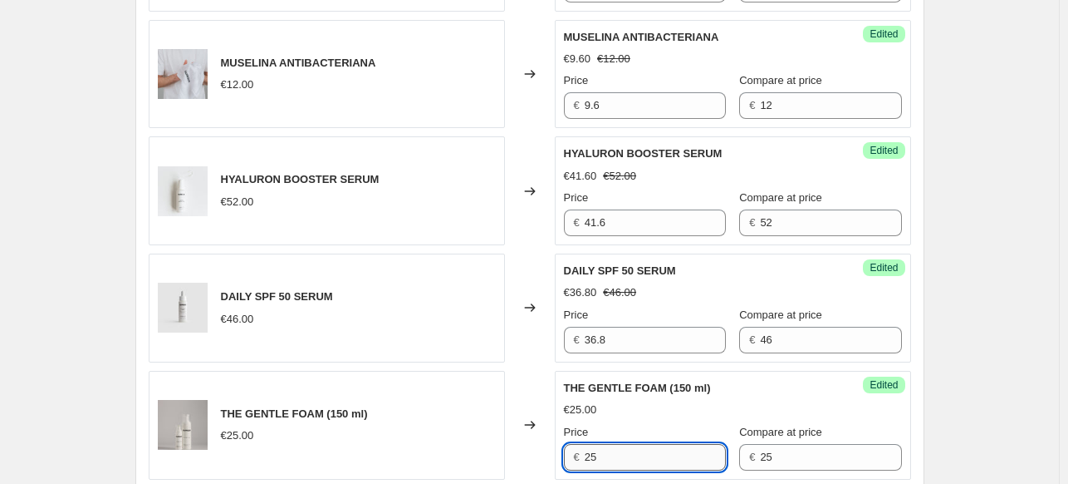
click at [656, 460] on input "25" at bounding box center [655, 457] width 141 height 27
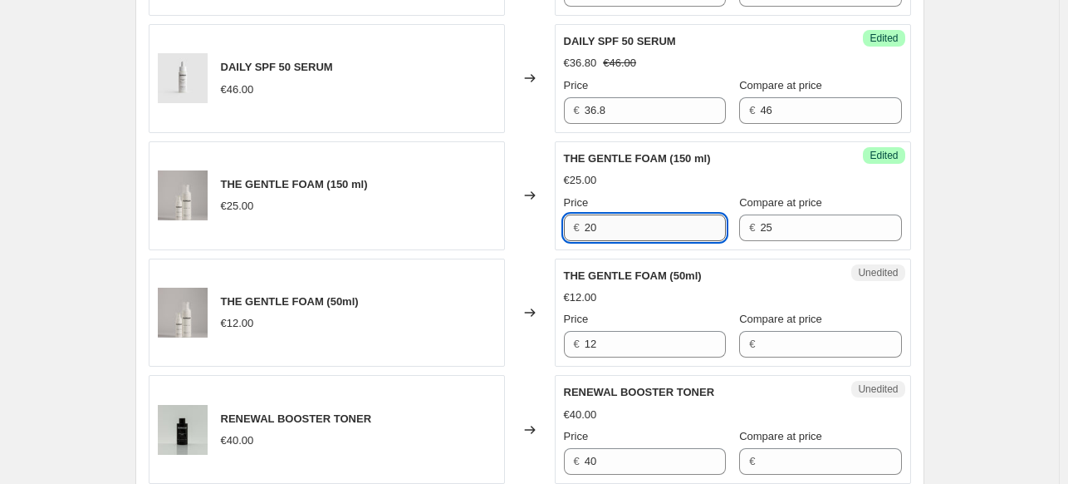
scroll to position [1291, 0]
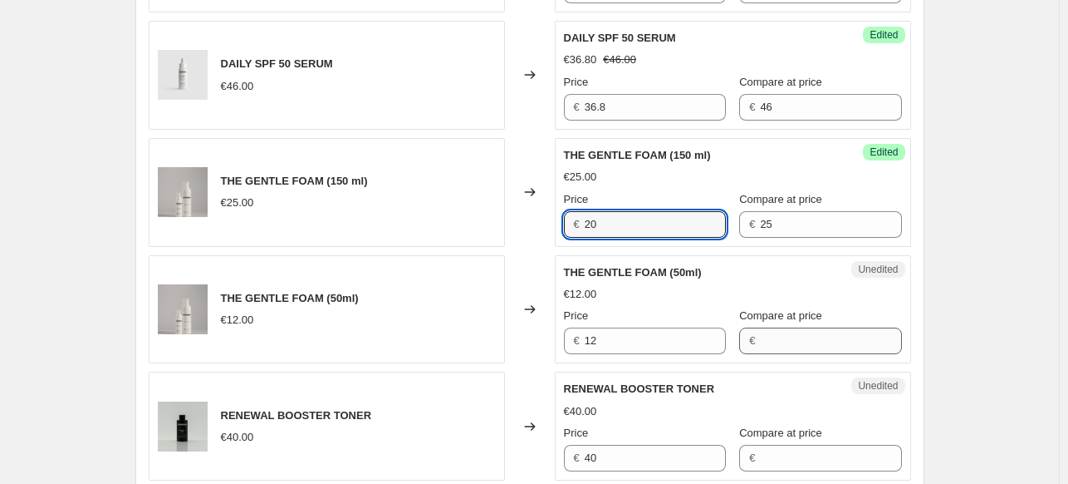
type input "20"
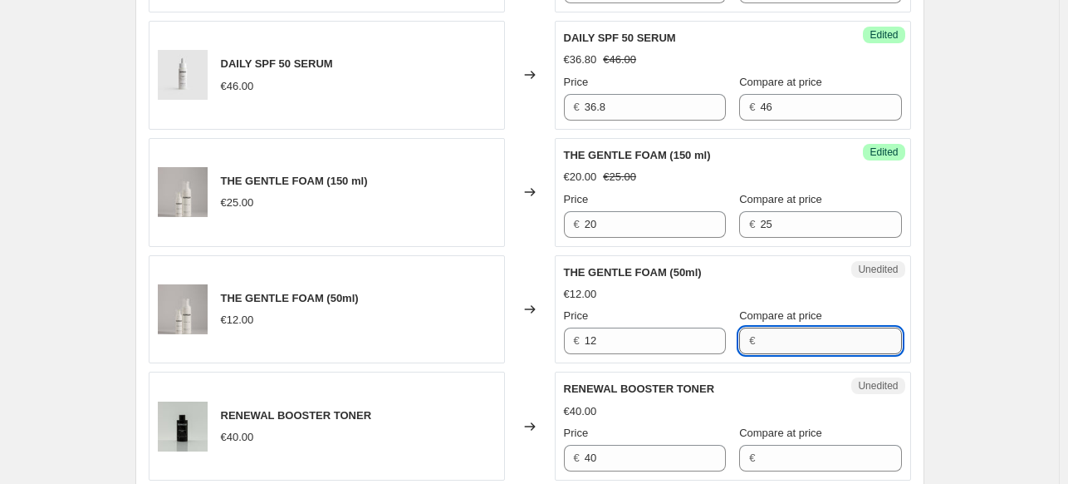
click at [774, 329] on input "Compare at price" at bounding box center [830, 340] width 141 height 27
type input "12"
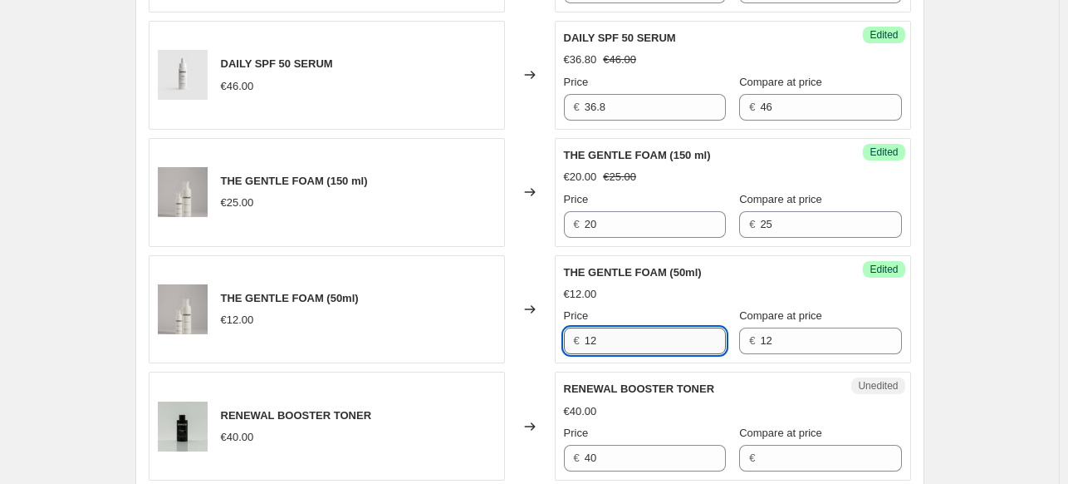
click at [632, 331] on input "12" at bounding box center [655, 340] width 141 height 27
type input "1"
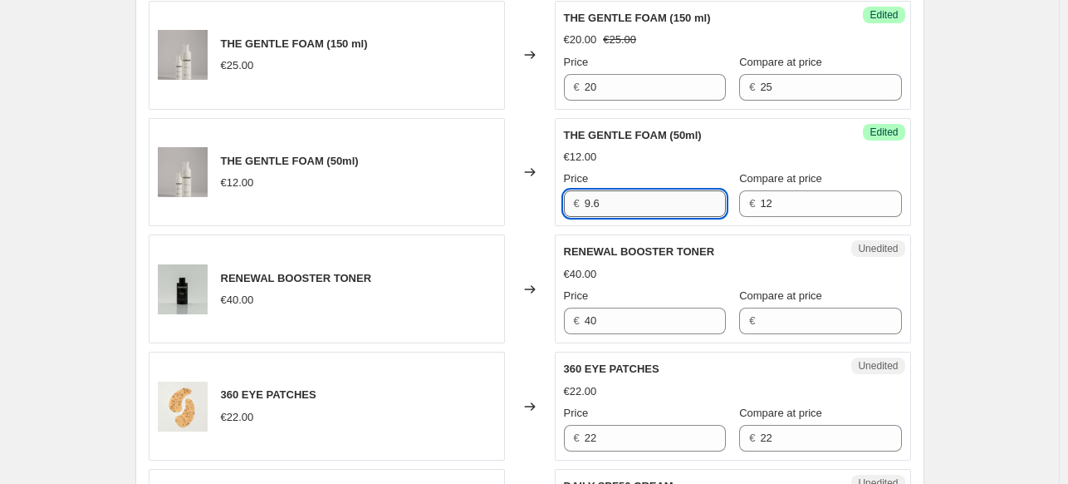
scroll to position [1429, 0]
type input "9.6"
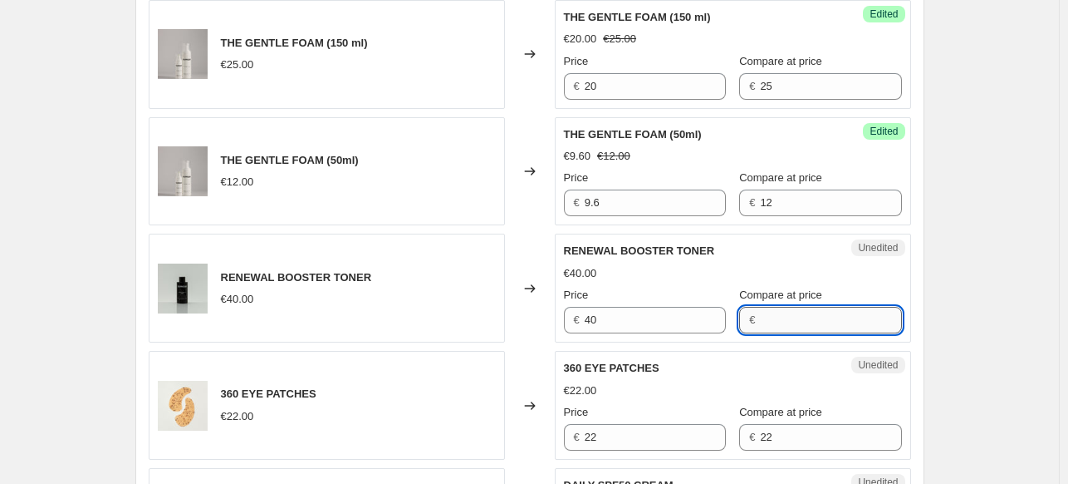
click at [760, 326] on input "Compare at price" at bounding box center [830, 320] width 141 height 27
type input "40"
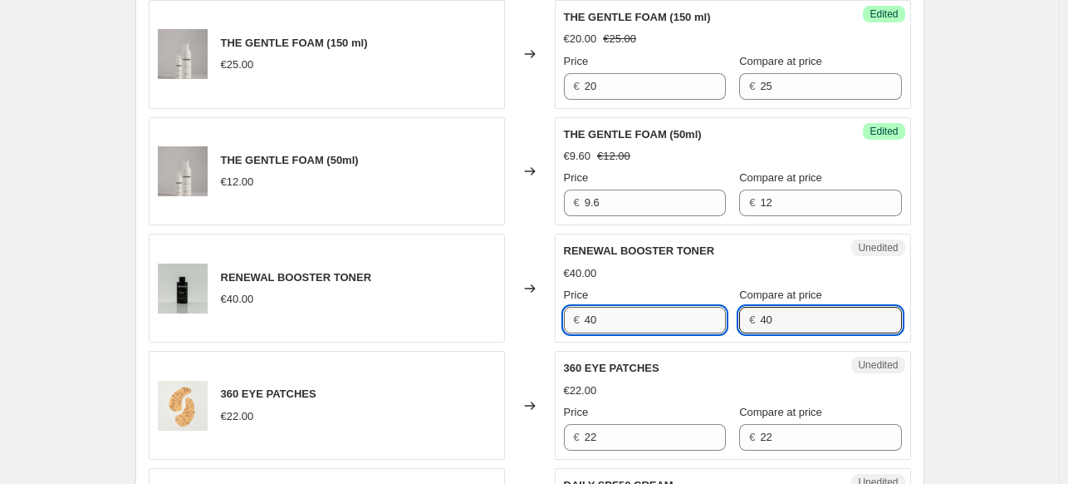
click at [658, 318] on input "40" at bounding box center [655, 320] width 141 height 27
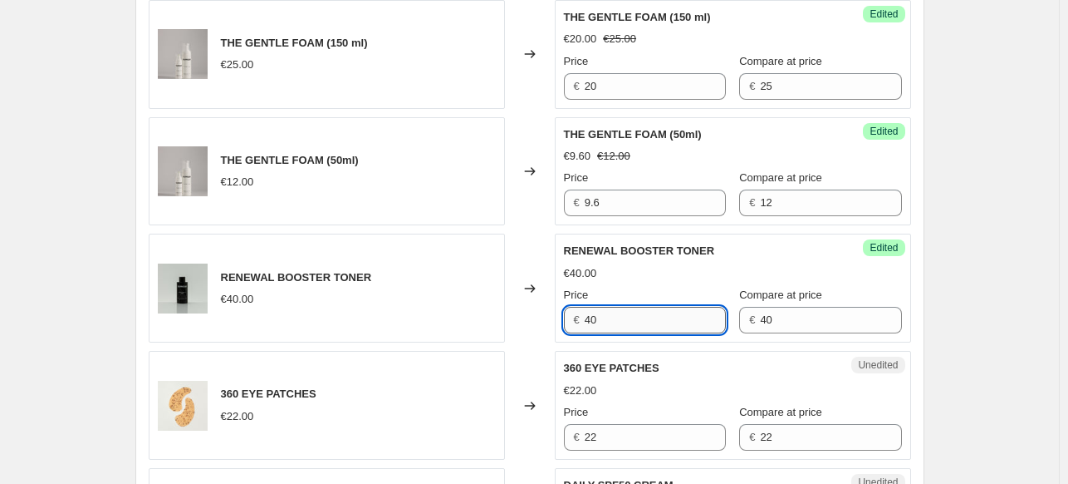
click at [658, 318] on input "40" at bounding box center [655, 320] width 141 height 27
type input "4"
type input "32"
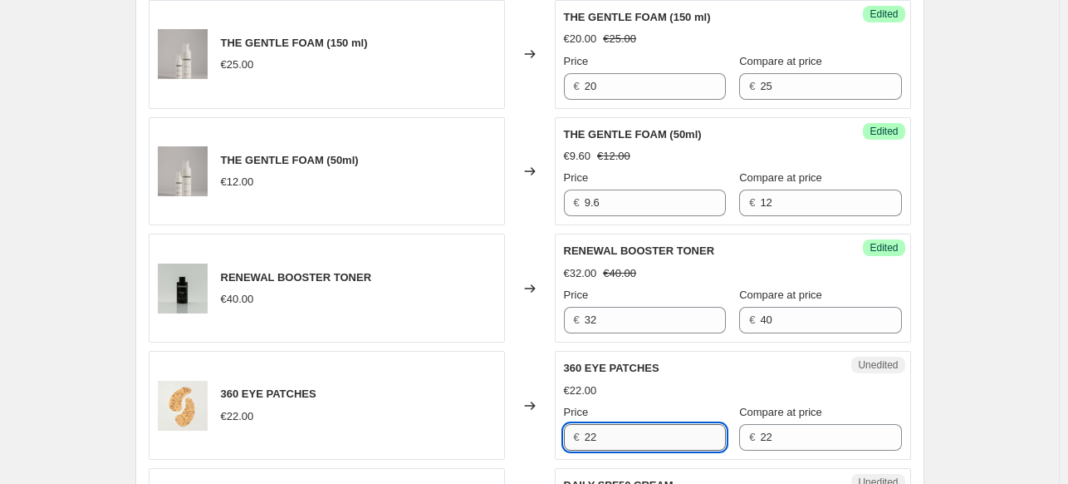
click at [644, 426] on input "22" at bounding box center [655, 437] width 141 height 27
type input "2"
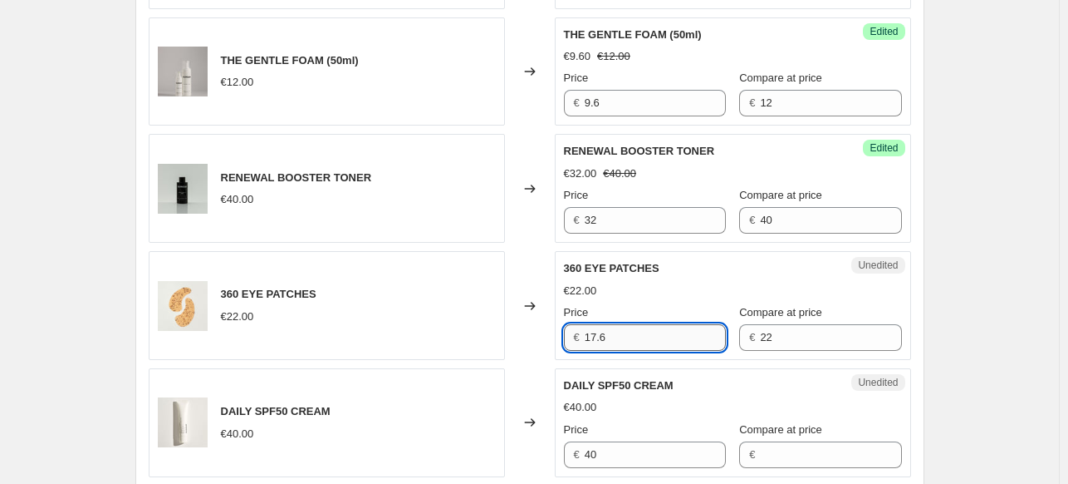
scroll to position [1607, 0]
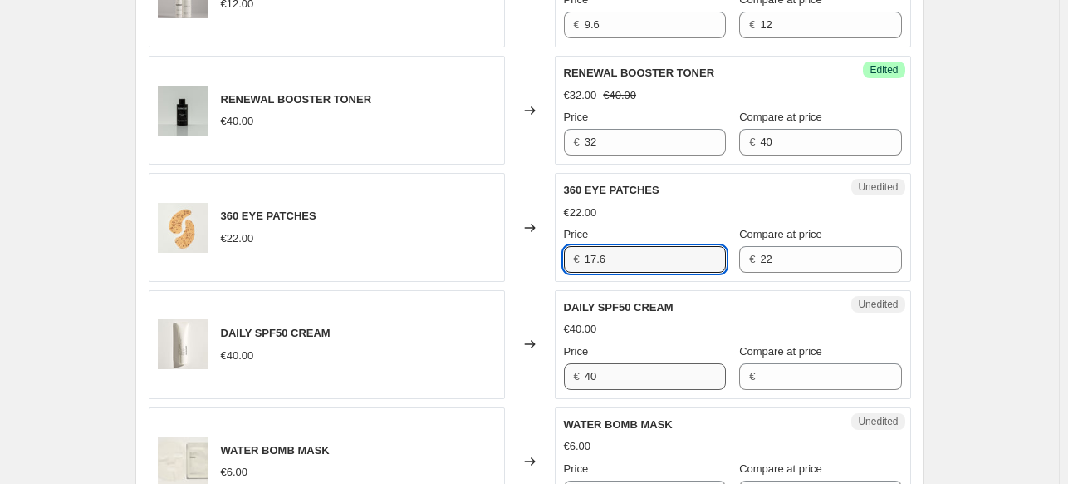
type input "17.6"
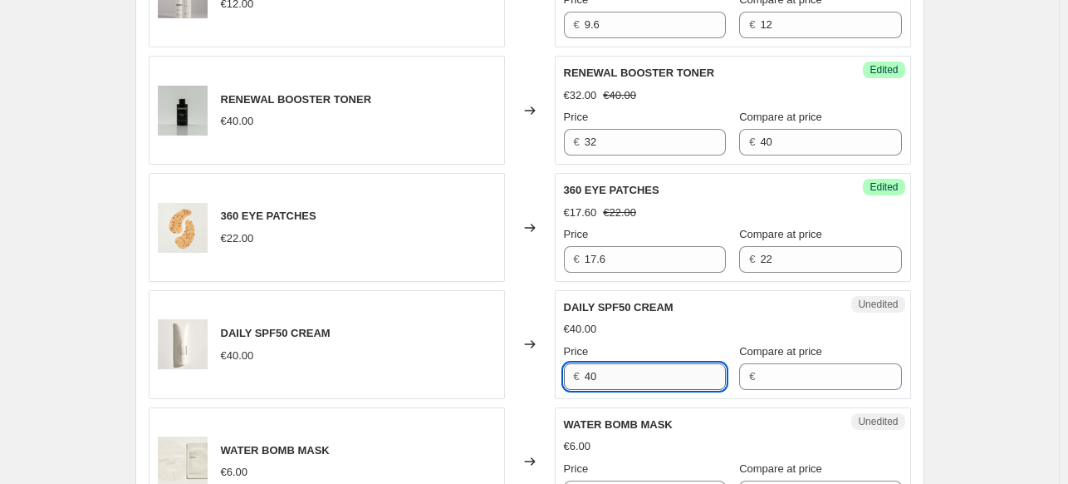
click at [636, 366] on input "40" at bounding box center [655, 376] width 141 height 27
type input "4"
type input "32"
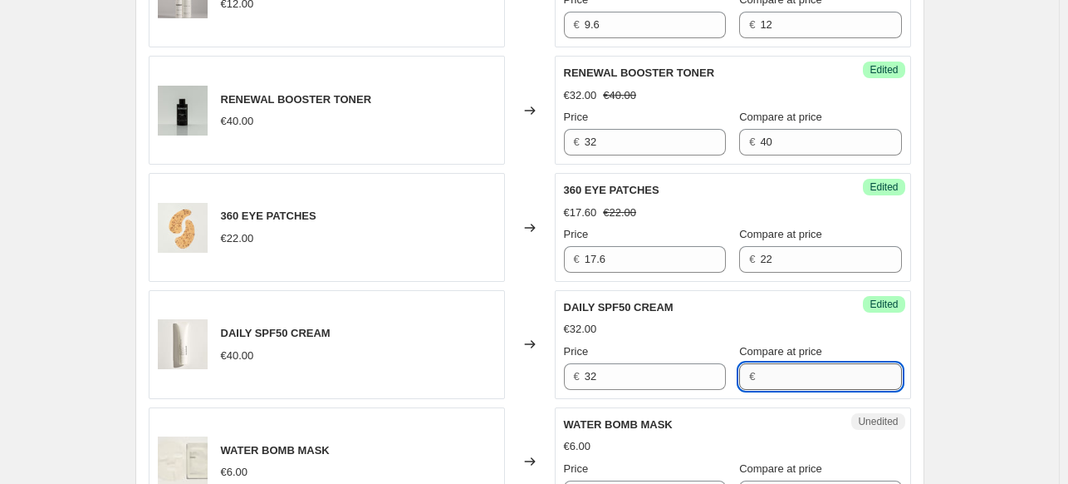
click at [760, 377] on input "Compare at price" at bounding box center [830, 376] width 141 height 27
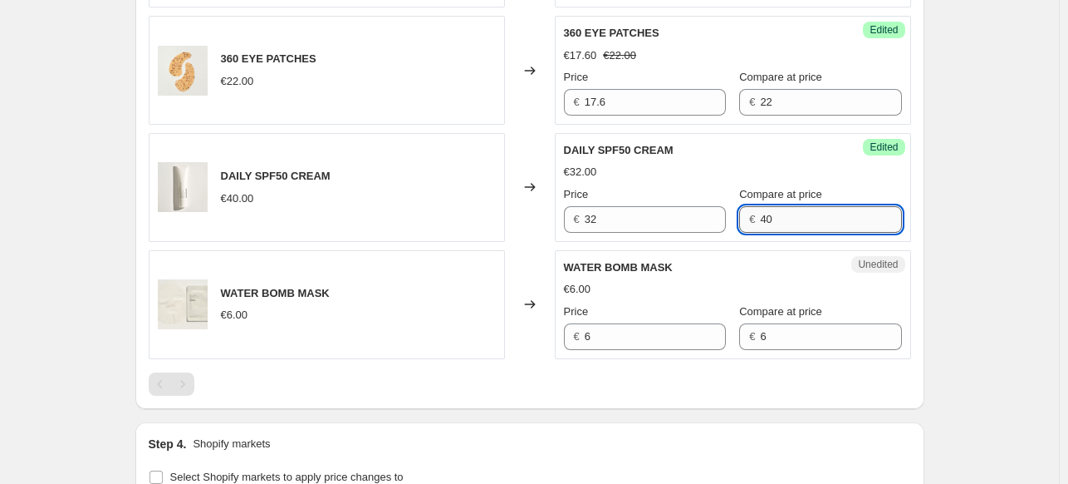
scroll to position [1770, 0]
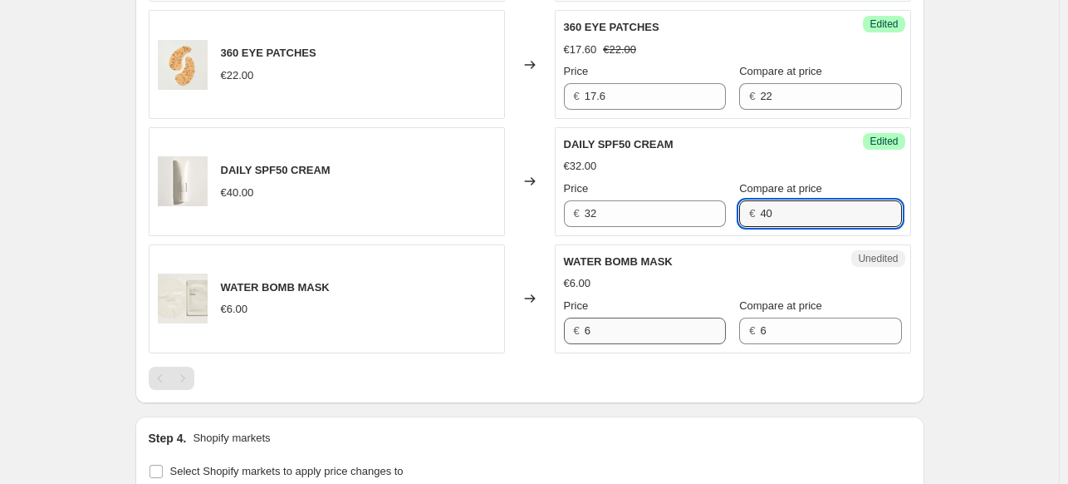
type input "40"
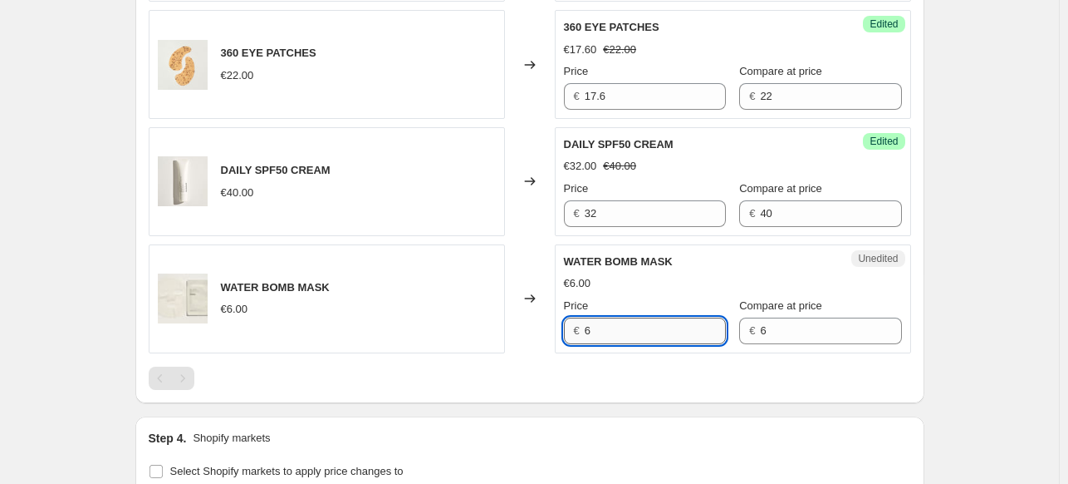
click at [628, 322] on input "6" at bounding box center [655, 330] width 141 height 27
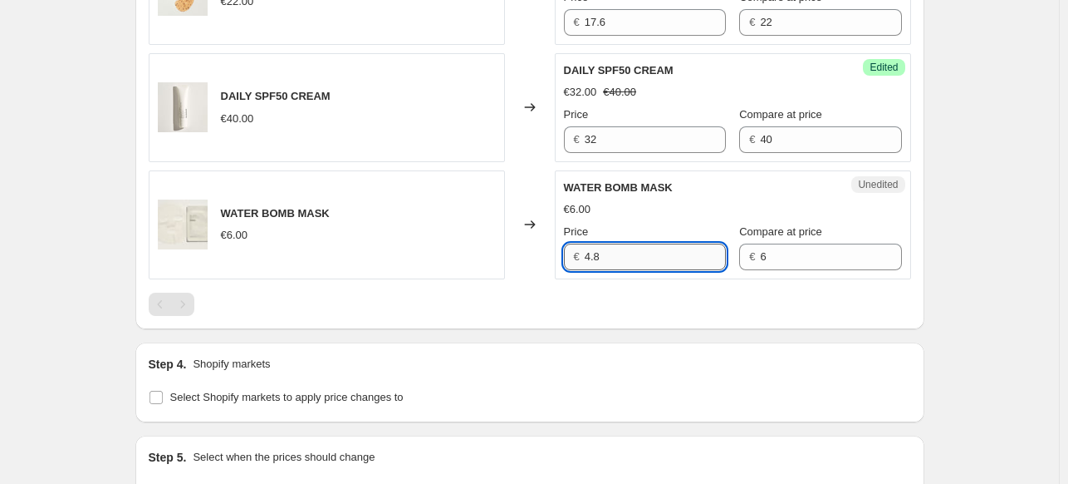
scroll to position [2034, 0]
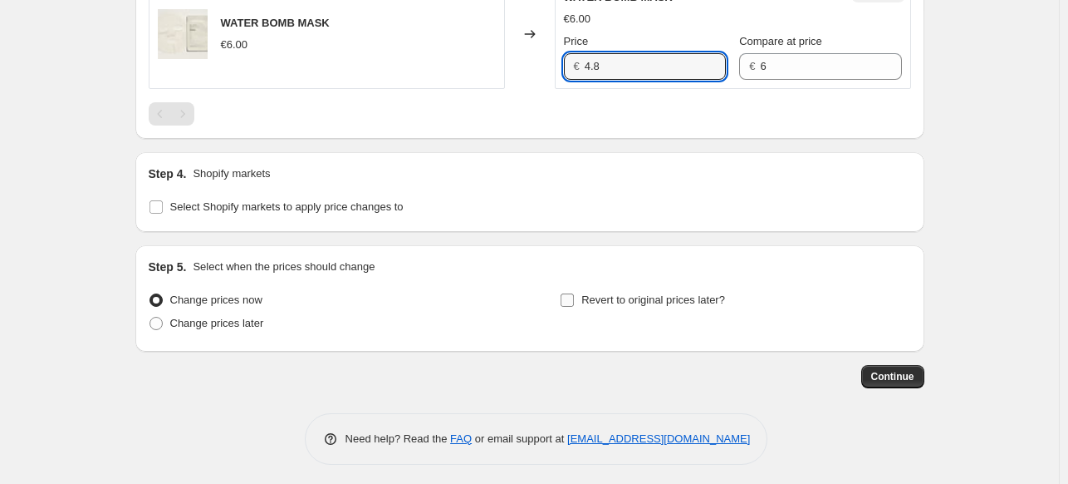
type input "4.8"
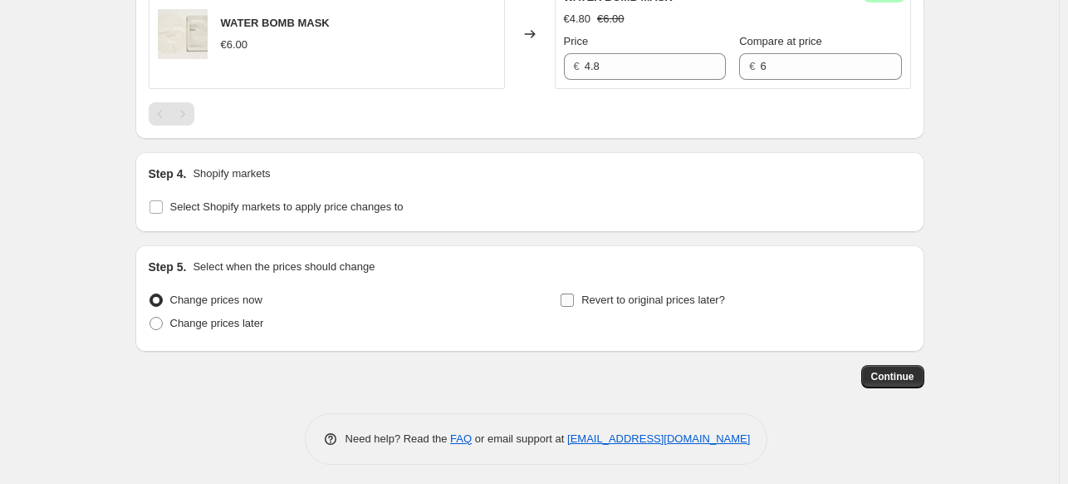
click at [655, 302] on span "Revert to original prices later?" at bounding box center [654, 299] width 144 height 12
click at [574, 302] on input "Revert to original prices later?" at bounding box center [567, 299] width 13 height 13
checkbox input "true"
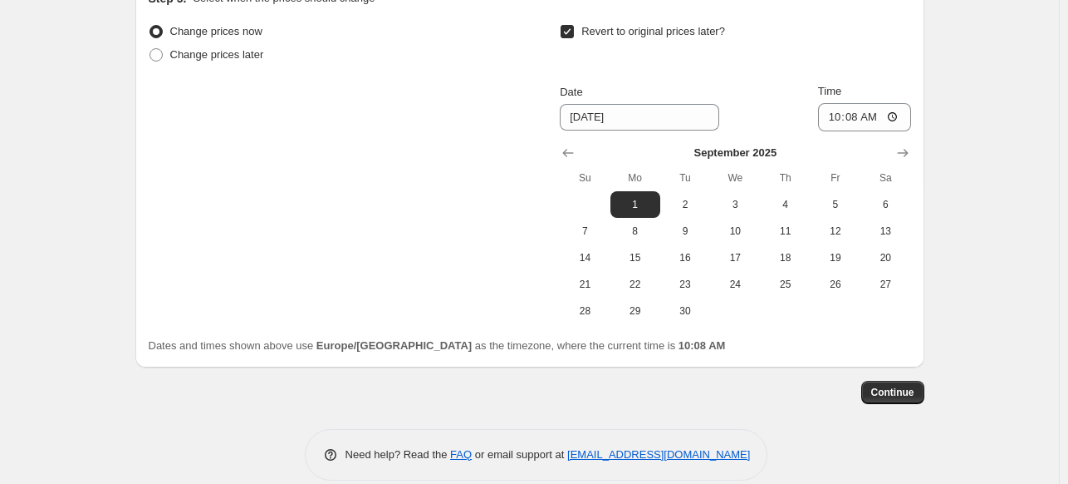
scroll to position [2318, 0]
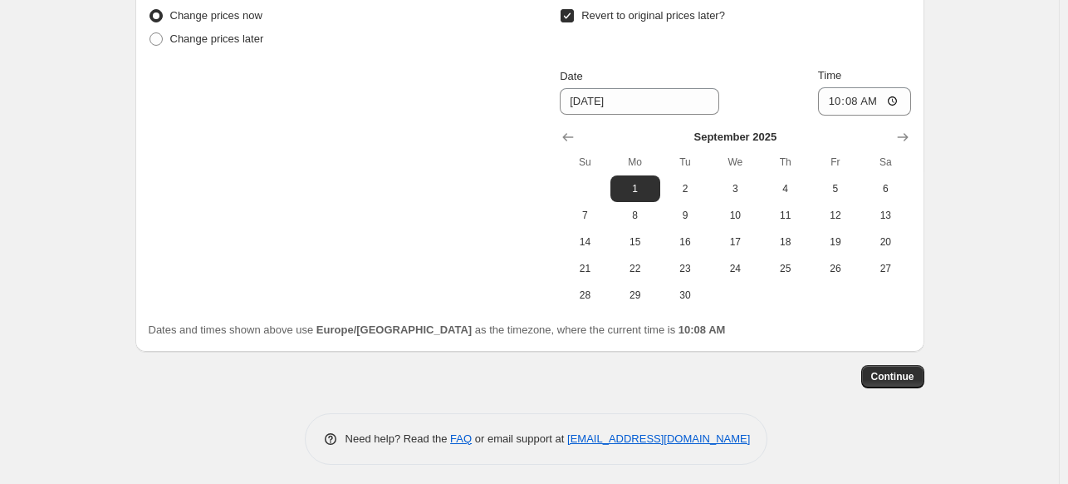
click at [562, 144] on div "September 2025 Su Mo Tu We Th Fr Sa 1 2 3 4 5 6 7 8 9 10 11 12 13 14 15 16 17 1…" at bounding box center [729, 211] width 364 height 193
click at [571, 135] on icon "Show previous month, August 2025" at bounding box center [568, 137] width 11 height 8
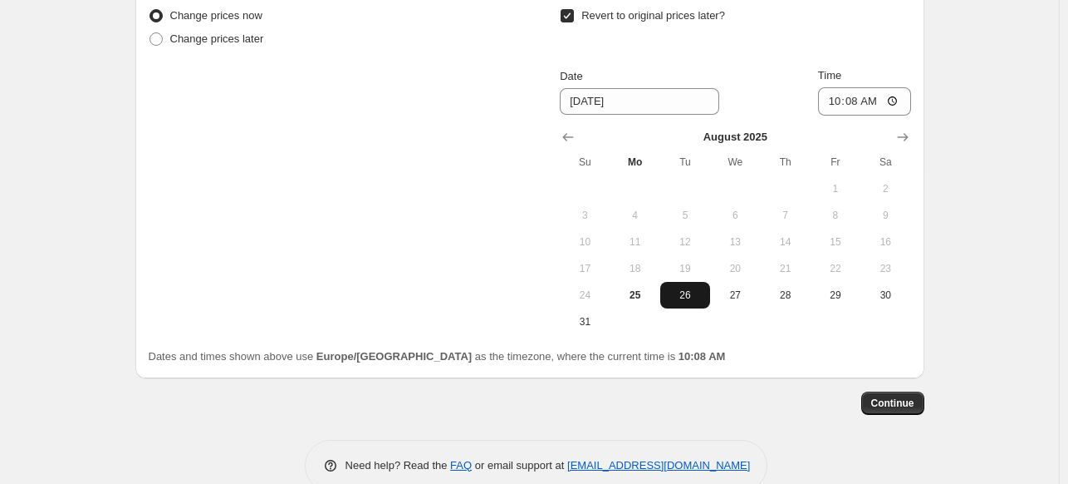
click at [683, 302] on button "26" at bounding box center [685, 295] width 50 height 27
type input "[DATE]"
click at [829, 99] on input "10:08" at bounding box center [864, 101] width 93 height 28
click at [857, 93] on input "01:08" at bounding box center [864, 101] width 93 height 28
type input "01:00"
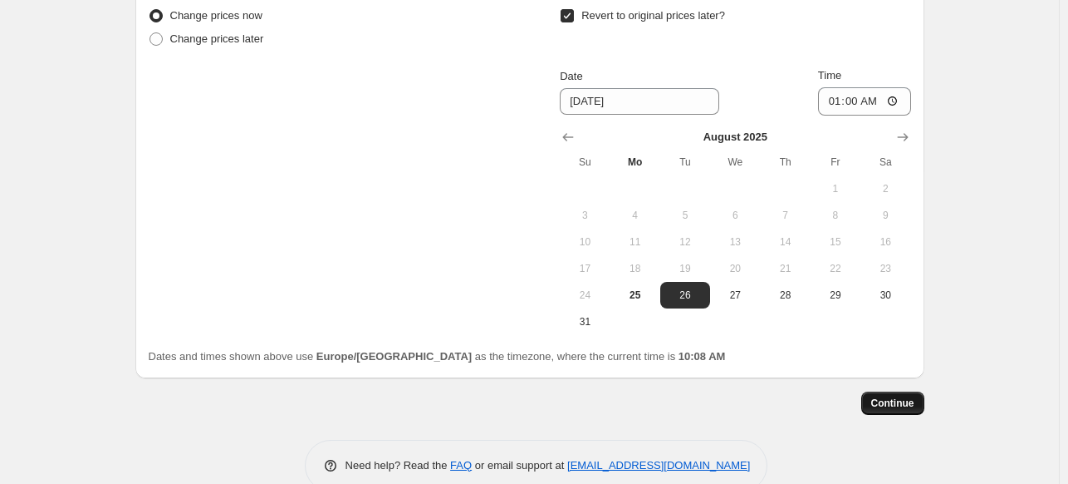
click at [890, 405] on button "Continue" at bounding box center [893, 402] width 63 height 23
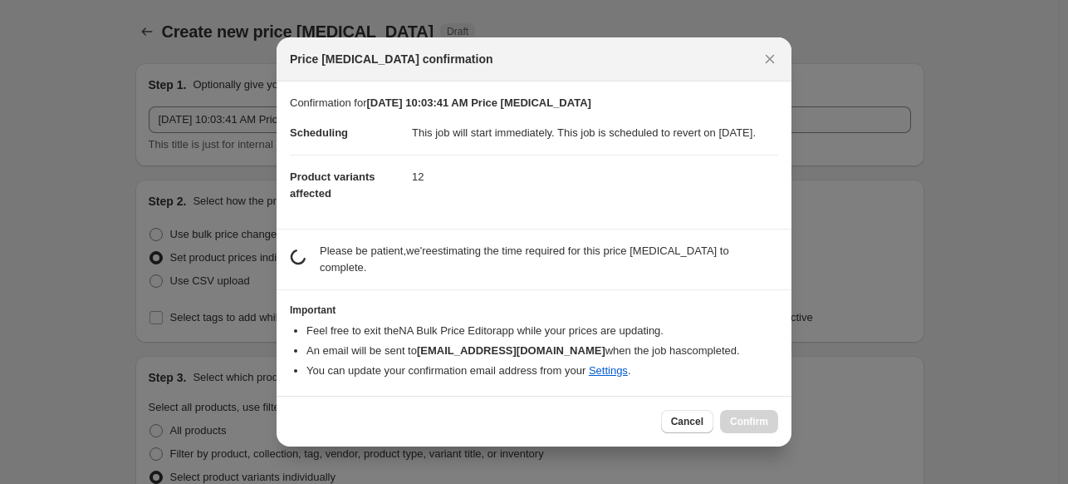
scroll to position [0, 0]
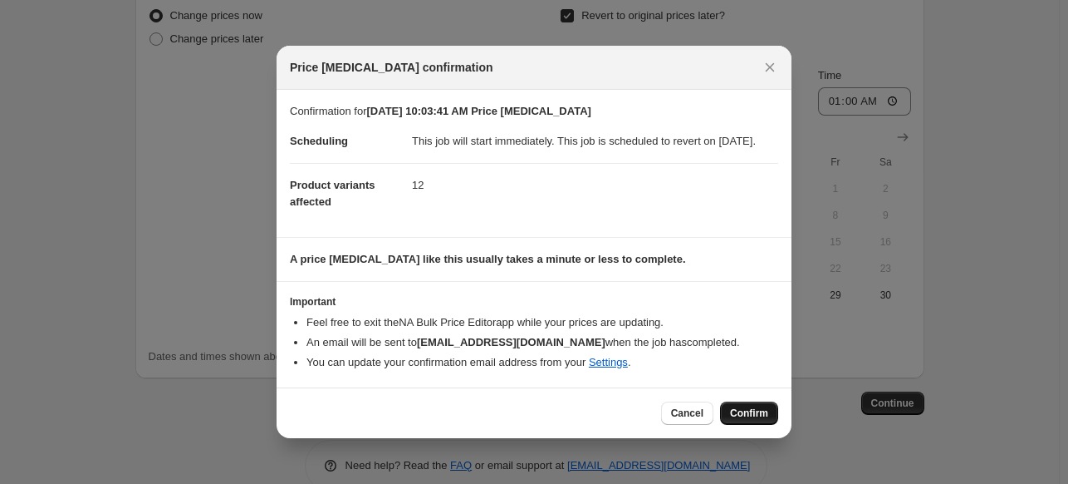
click at [763, 420] on span "Confirm" at bounding box center [749, 412] width 38 height 13
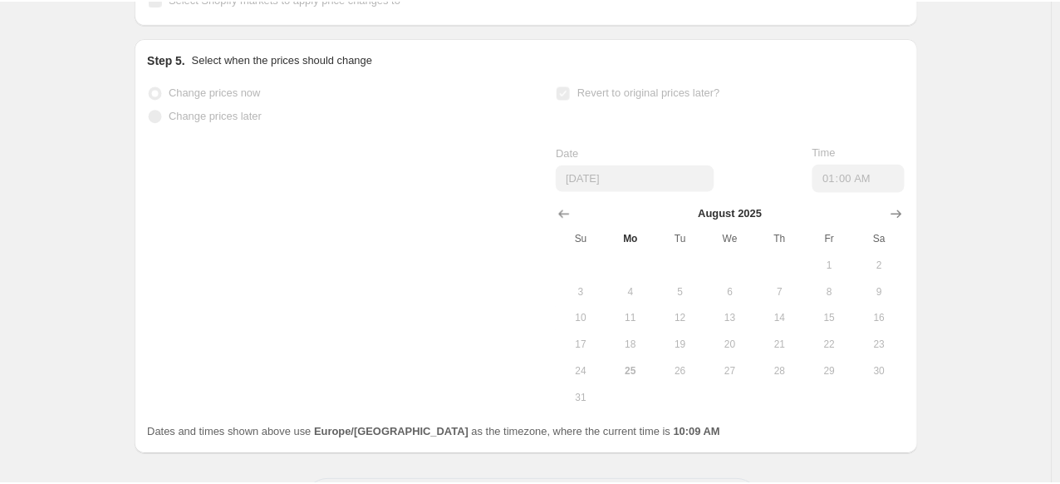
scroll to position [2361, 0]
